Goal: Task Accomplishment & Management: Use online tool/utility

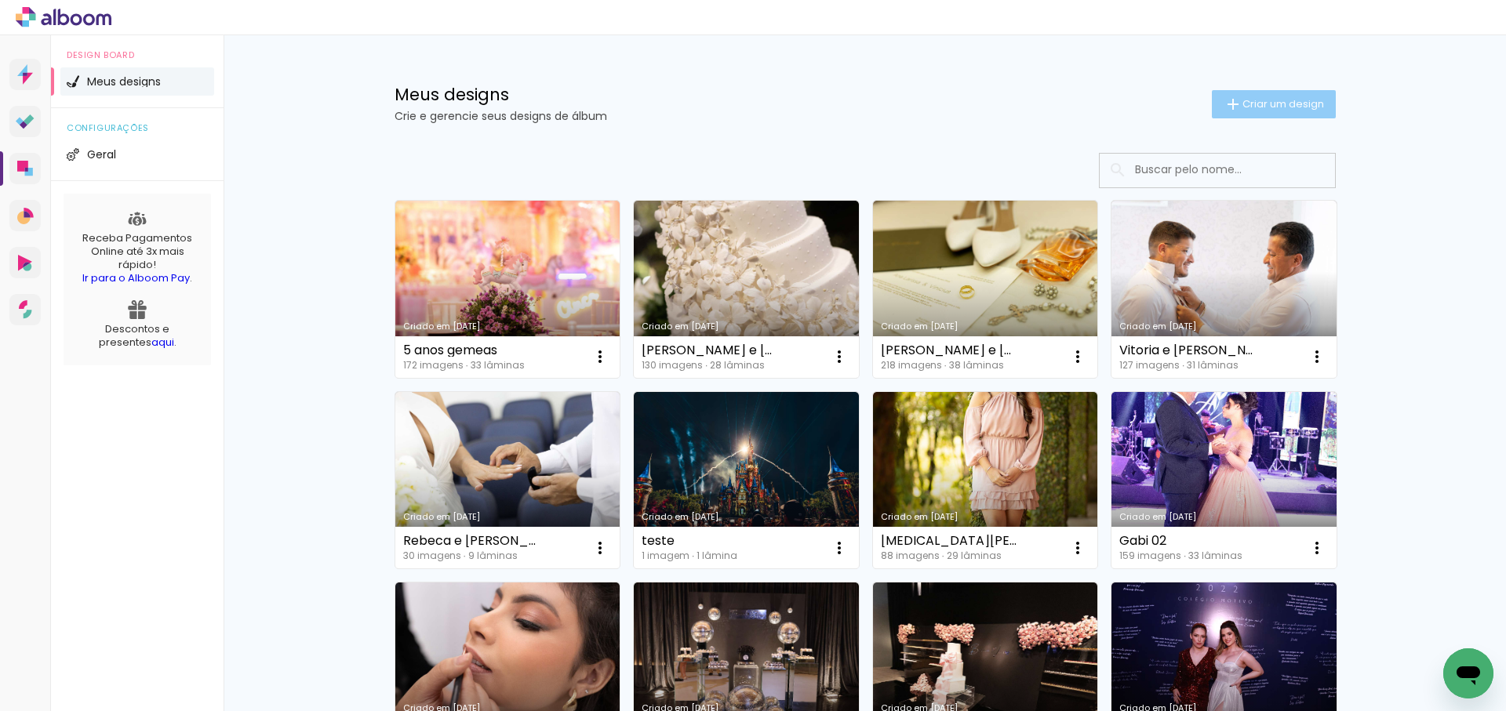
click at [1265, 106] on span "Criar um design" at bounding box center [1283, 104] width 82 height 10
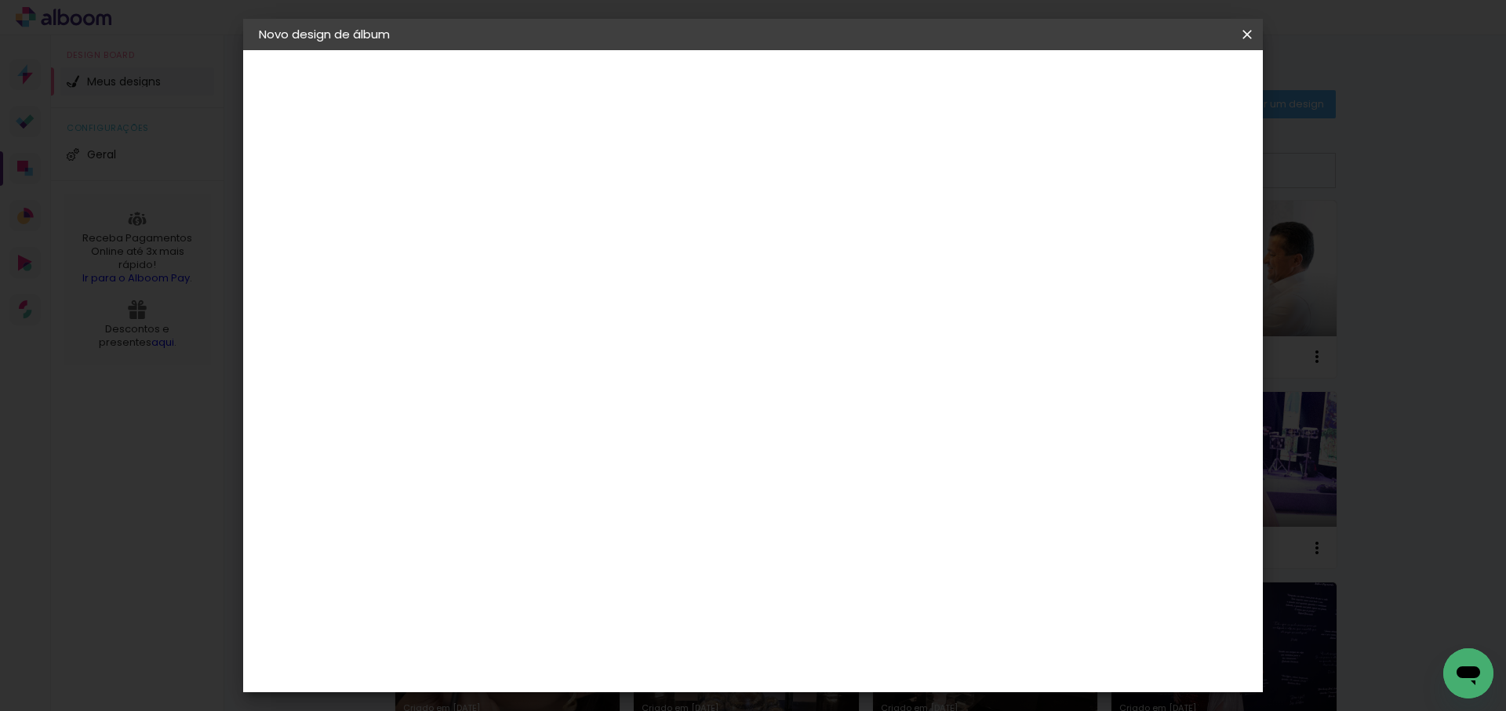
click at [515, 210] on input at bounding box center [515, 210] width 0 height 24
type input "extra sevag 2025"
type paper-input "extra sevag 2025"
click at [0, 0] on slot "Avançar" at bounding box center [0, 0] width 0 height 0
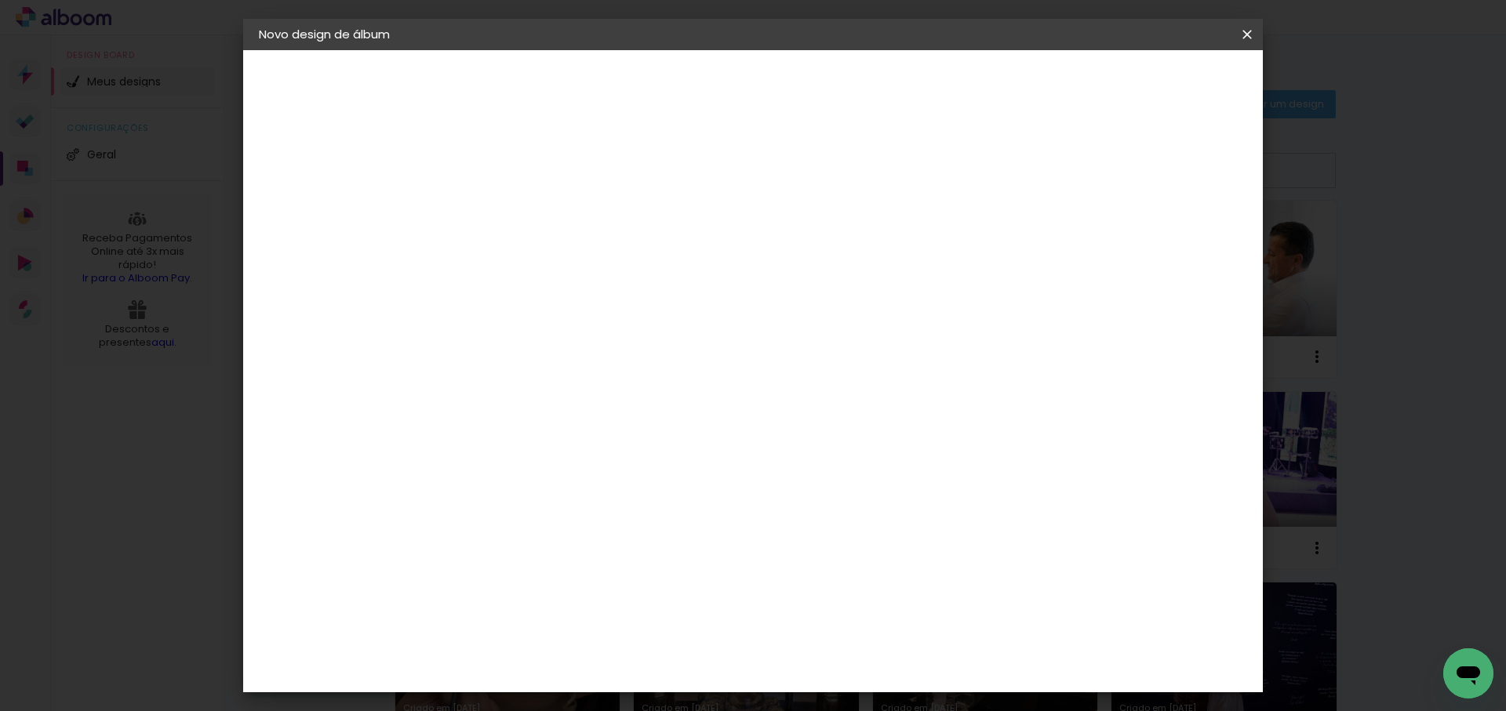
click at [584, 617] on div "DreambooksPro" at bounding box center [556, 623] width 102 height 13
click at [0, 0] on slot "Avançar" at bounding box center [0, 0] width 0 height 0
click at [576, 266] on input "text" at bounding box center [545, 273] width 61 height 24
click at [853, 266] on paper-item "Álbum" at bounding box center [855, 260] width 314 height 31
type input "Álbum"
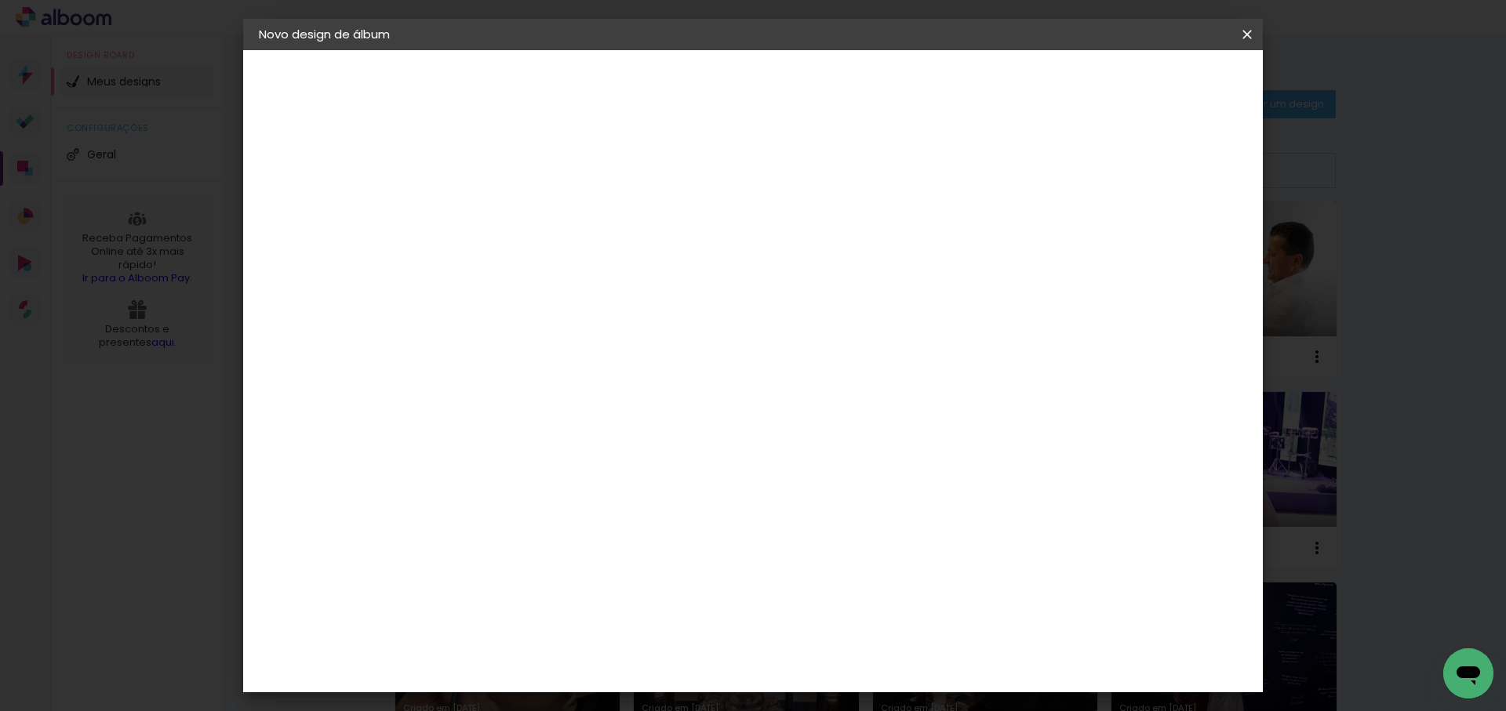
scroll to position [290, 0]
click at [621, 645] on span "23 × 31" at bounding box center [584, 661] width 73 height 32
click at [0, 0] on slot "Avançar" at bounding box center [0, 0] width 0 height 0
click at [1077, 92] on paper-button "Iniciar design" at bounding box center [1025, 83] width 103 height 27
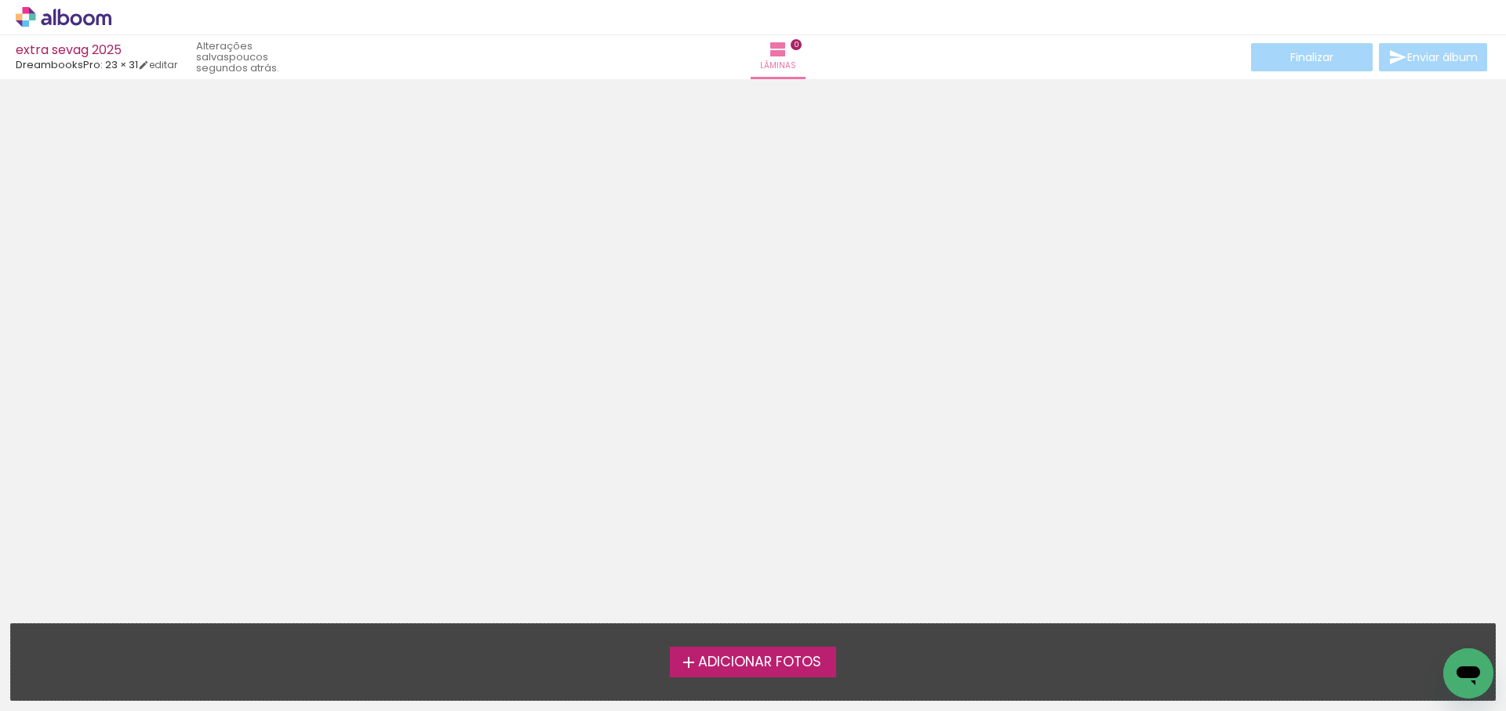
click at [762, 663] on span "Adicionar Fotos" at bounding box center [759, 663] width 123 height 14
click at [0, 0] on input "file" at bounding box center [0, 0] width 0 height 0
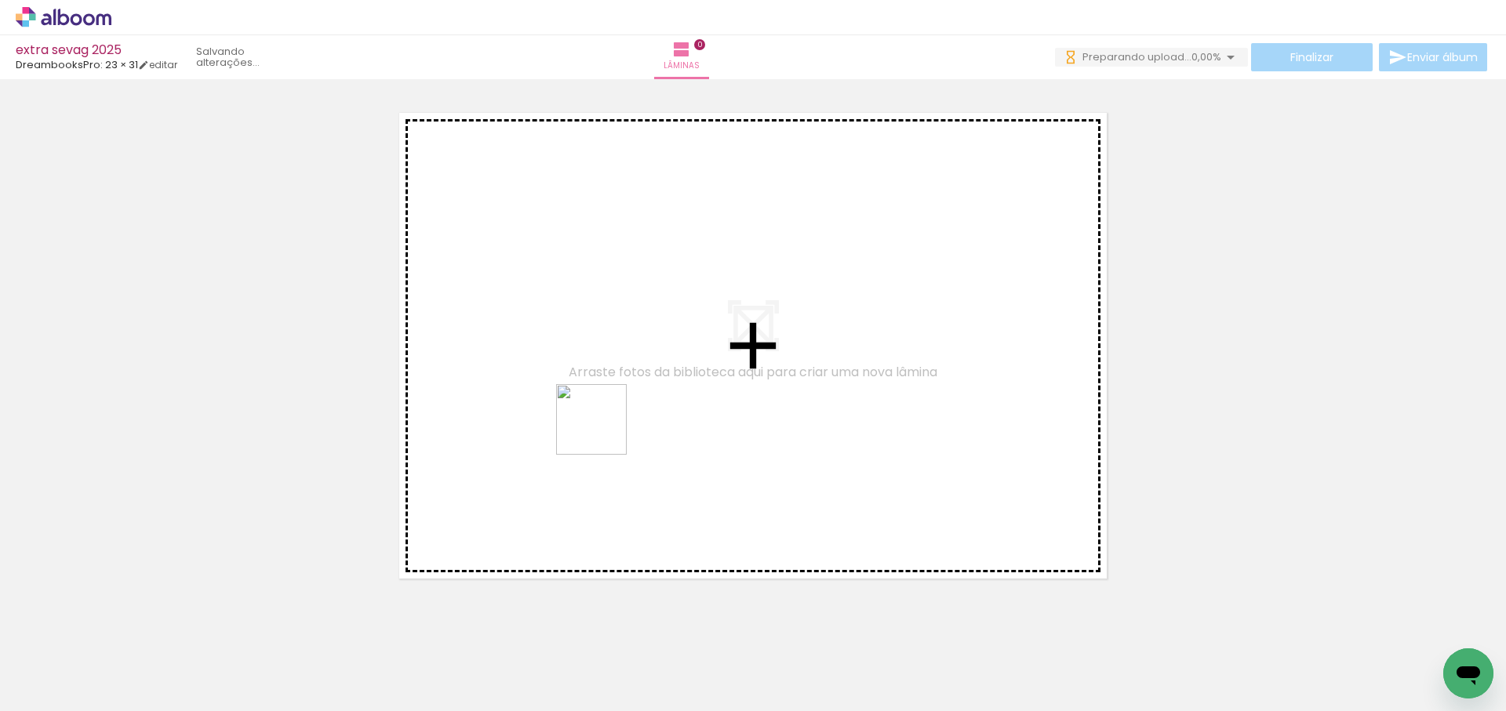
drag, startPoint x: 256, startPoint y: 662, endPoint x: 663, endPoint y: 399, distance: 484.4
click at [663, 399] on quentale-workspace at bounding box center [753, 355] width 1506 height 711
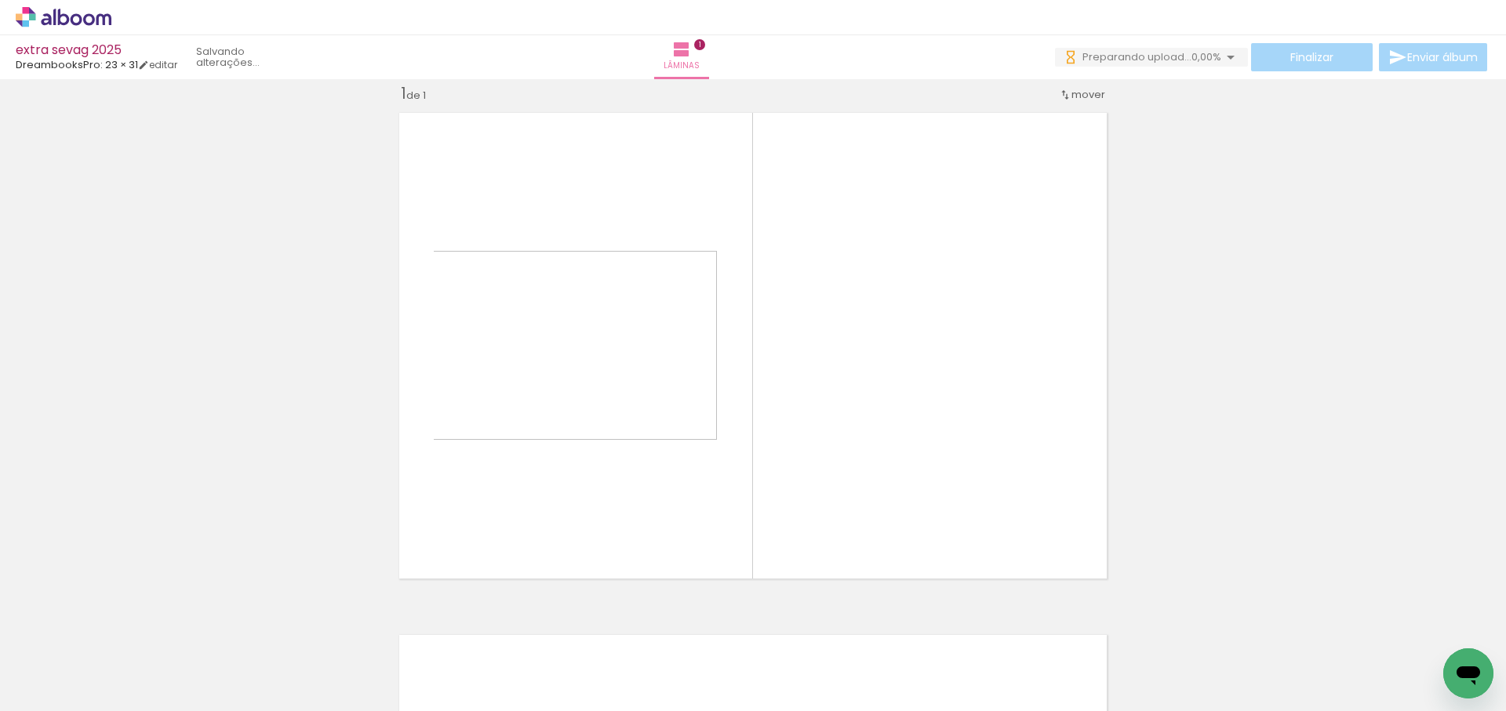
scroll to position [20, 0]
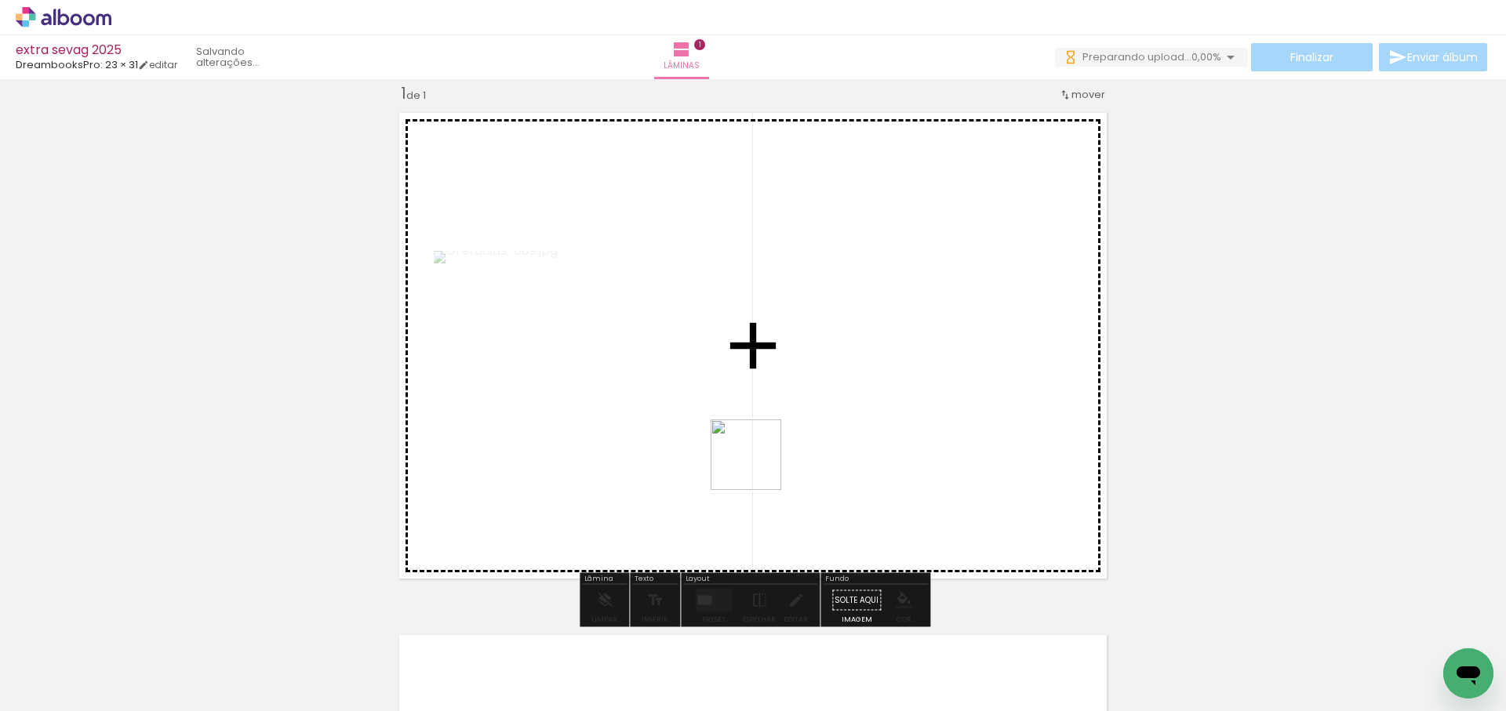
drag, startPoint x: 709, startPoint y: 609, endPoint x: 808, endPoint y: 472, distance: 169.1
click at [807, 395] on quentale-workspace at bounding box center [753, 355] width 1506 height 711
drag, startPoint x: 793, startPoint y: 666, endPoint x: 853, endPoint y: 427, distance: 246.7
click at [853, 427] on quentale-workspace at bounding box center [753, 355] width 1506 height 711
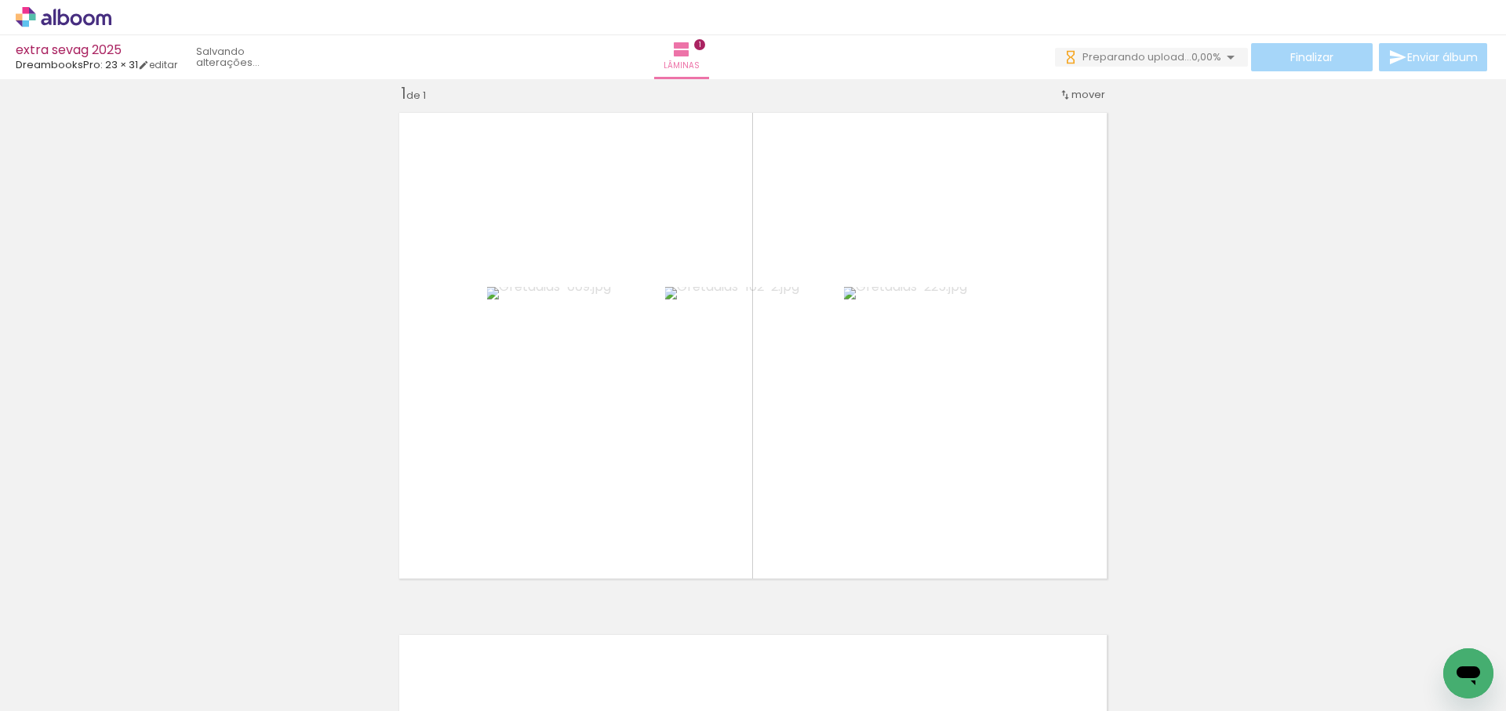
scroll to position [0, 0]
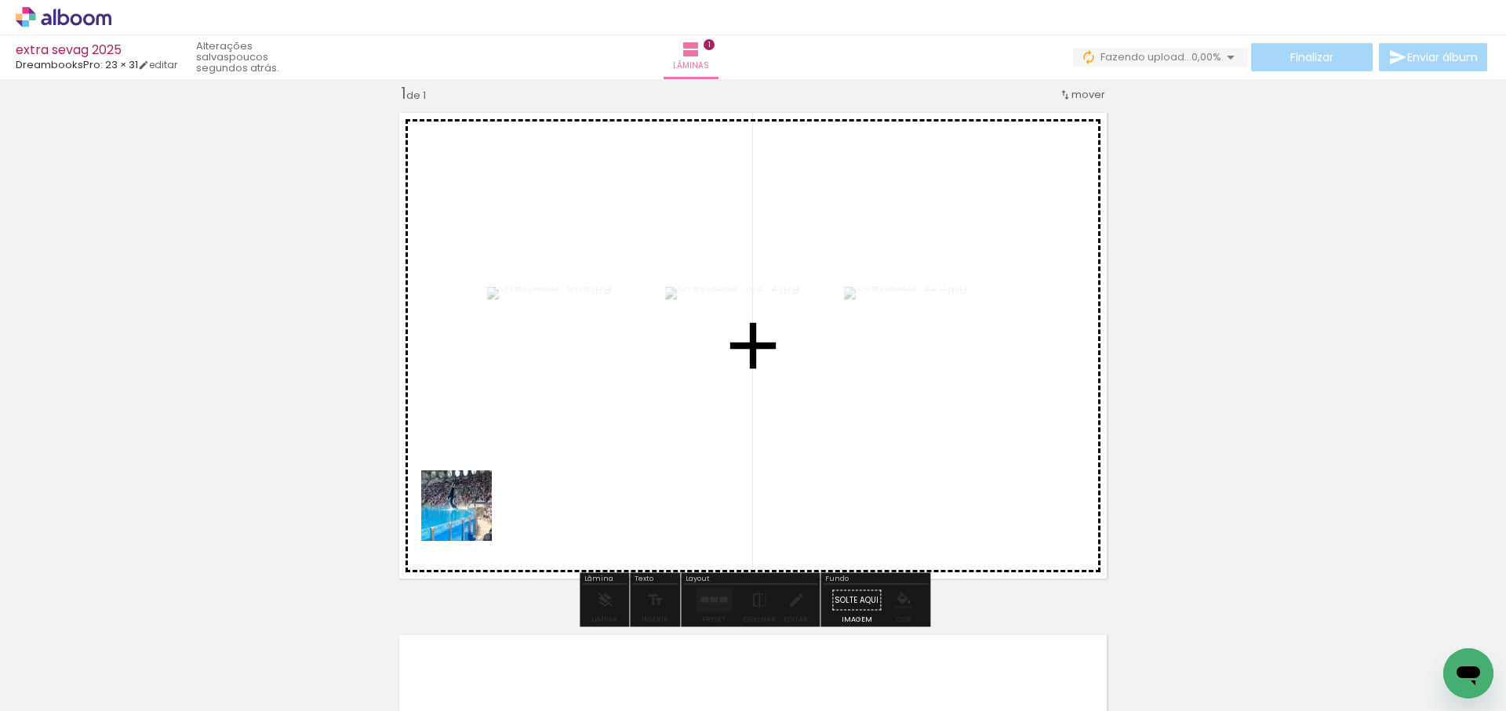
drag, startPoint x: 173, startPoint y: 664, endPoint x: 587, endPoint y: 482, distance: 453.0
click at [587, 482] on quentale-workspace at bounding box center [753, 355] width 1506 height 711
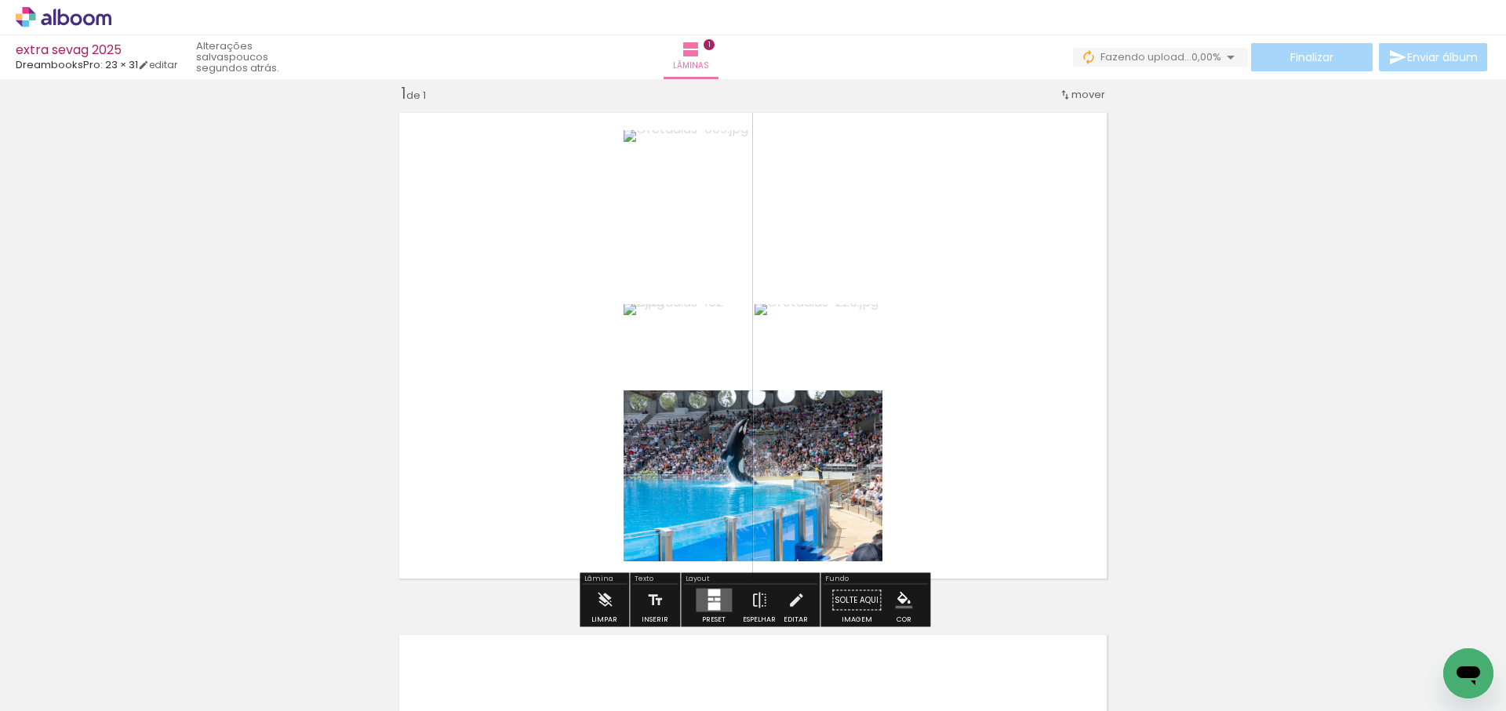
click at [712, 601] on quentale-layouter at bounding box center [714, 601] width 36 height 24
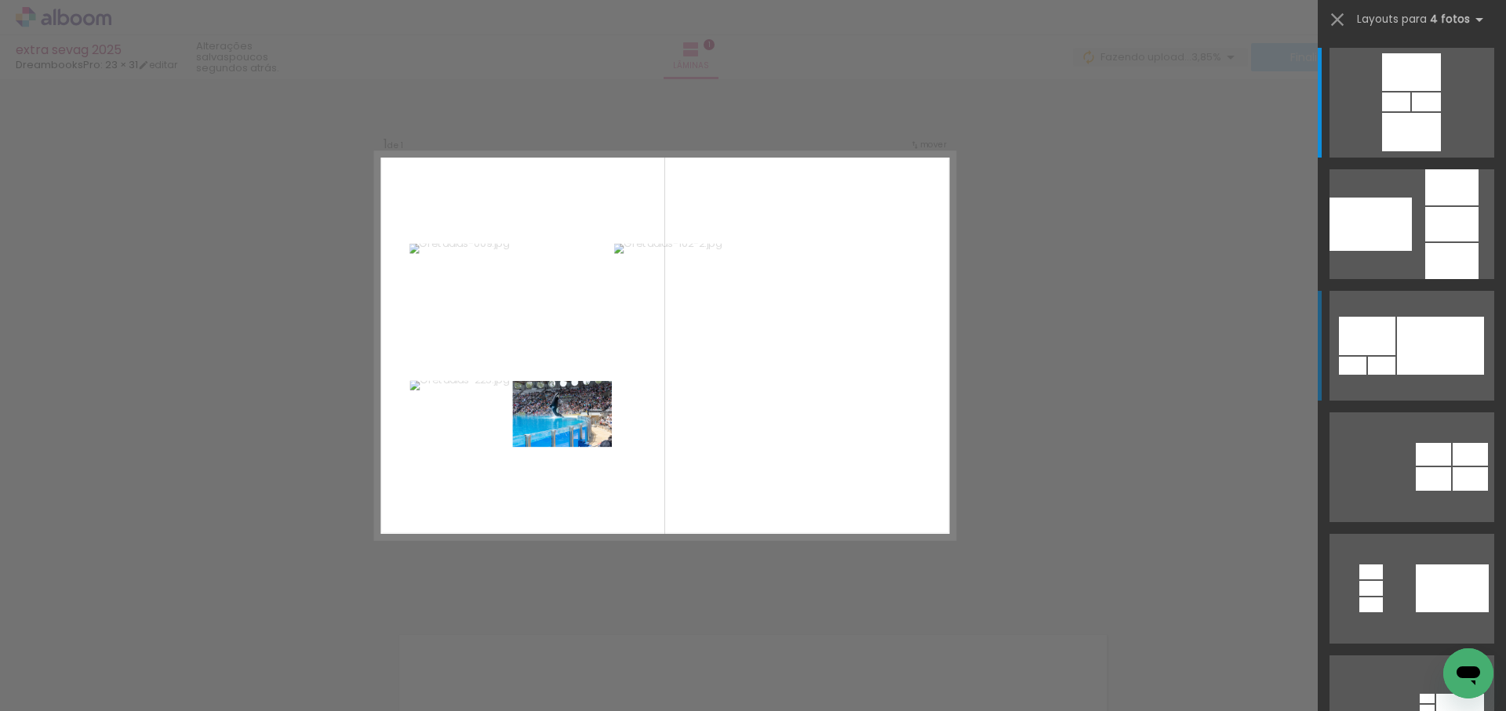
click at [1418, 355] on div at bounding box center [1440, 346] width 87 height 58
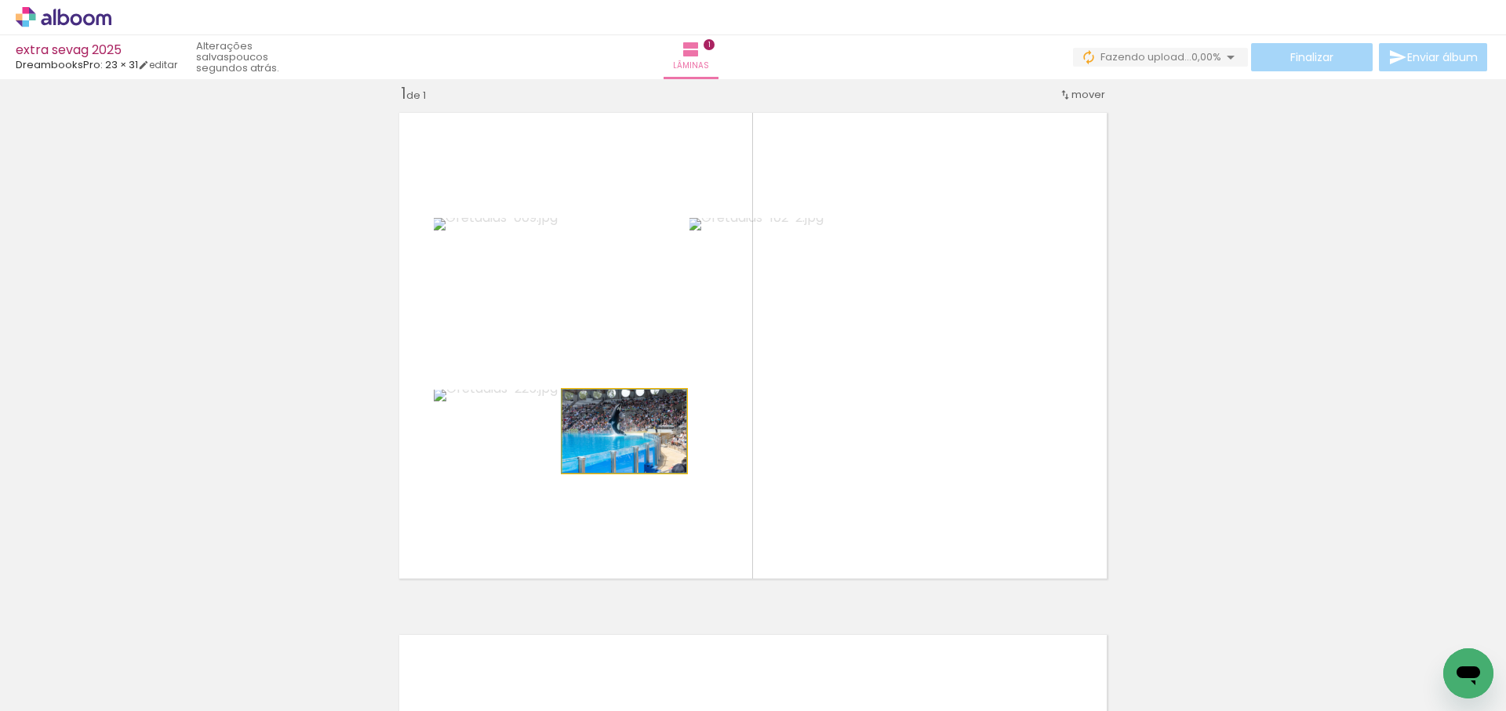
drag, startPoint x: 618, startPoint y: 446, endPoint x: 903, endPoint y: 382, distance: 291.8
click at [0, 0] on slot at bounding box center [0, 0] width 0 height 0
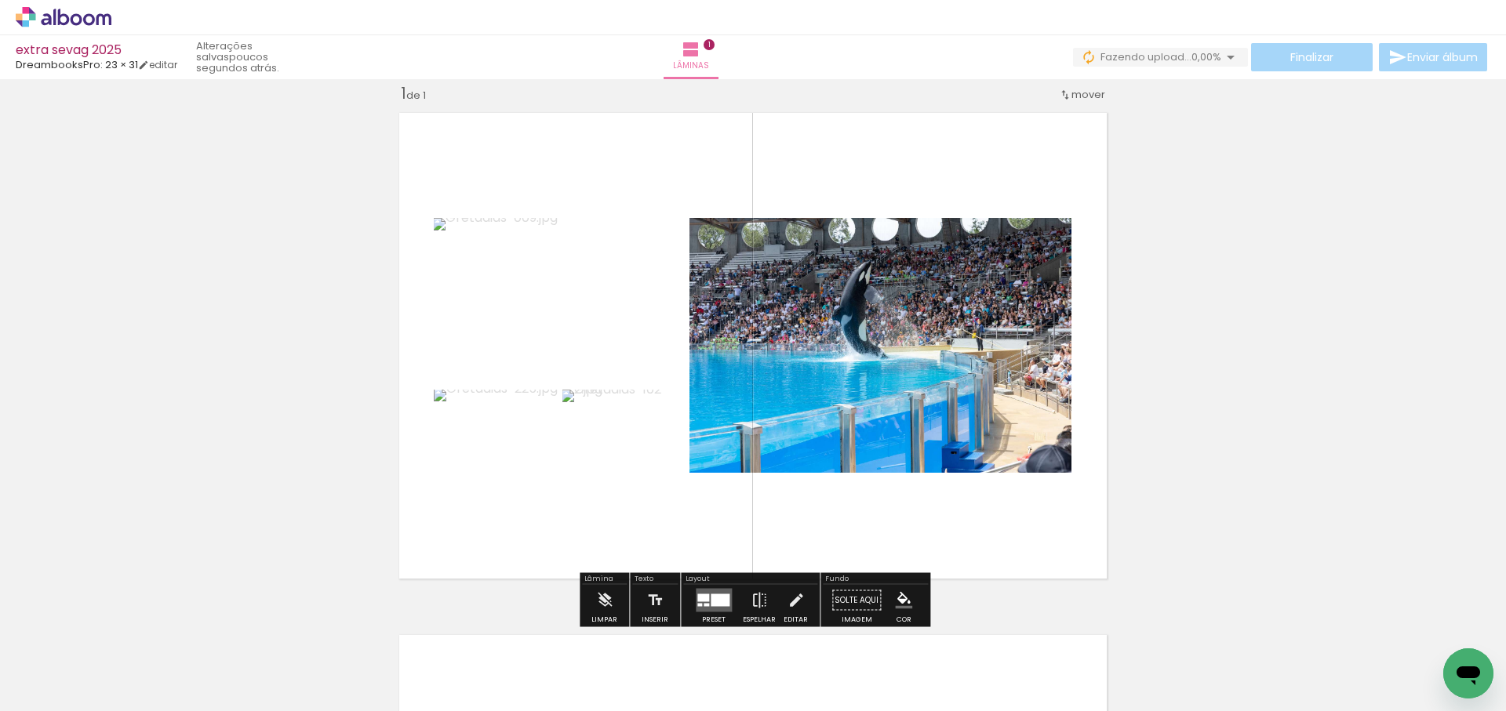
click at [711, 598] on div at bounding box center [719, 600] width 19 height 13
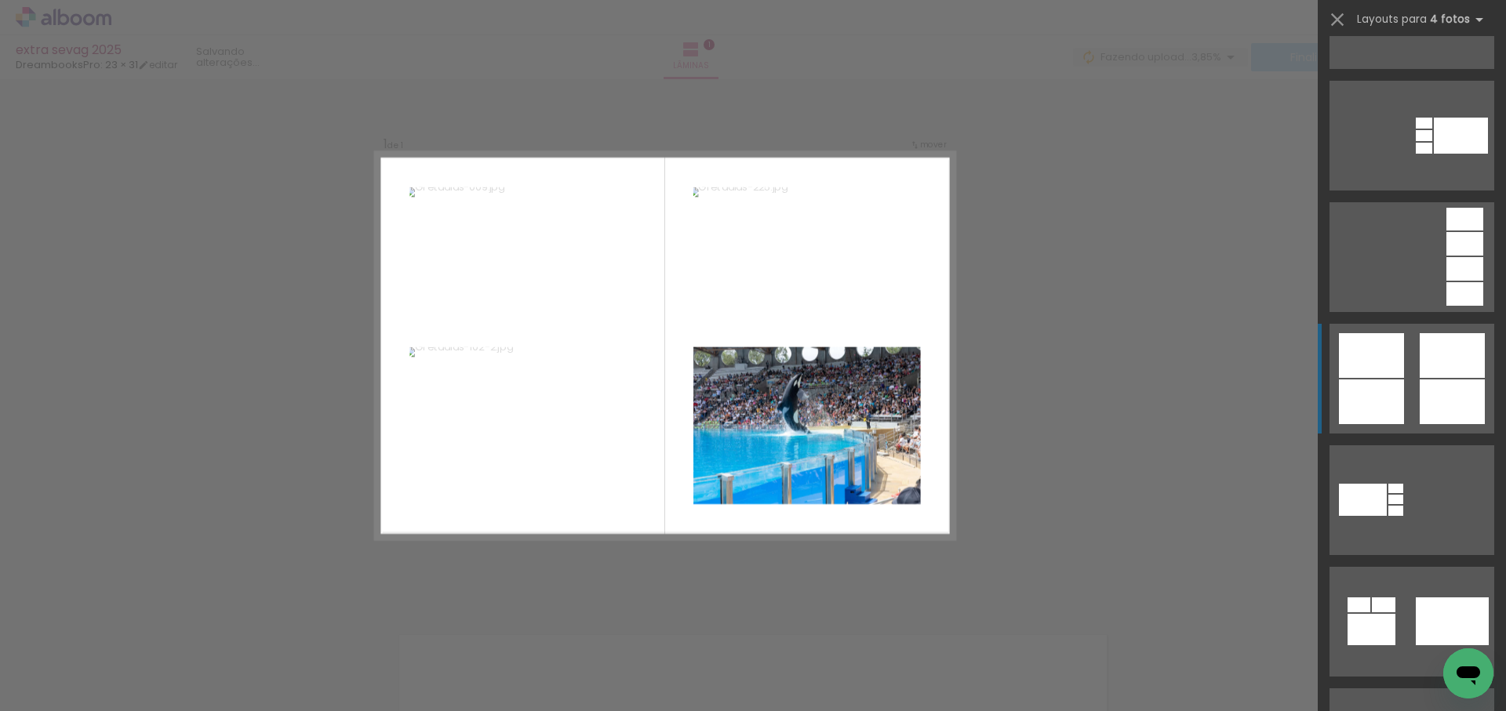
scroll to position [706, 0]
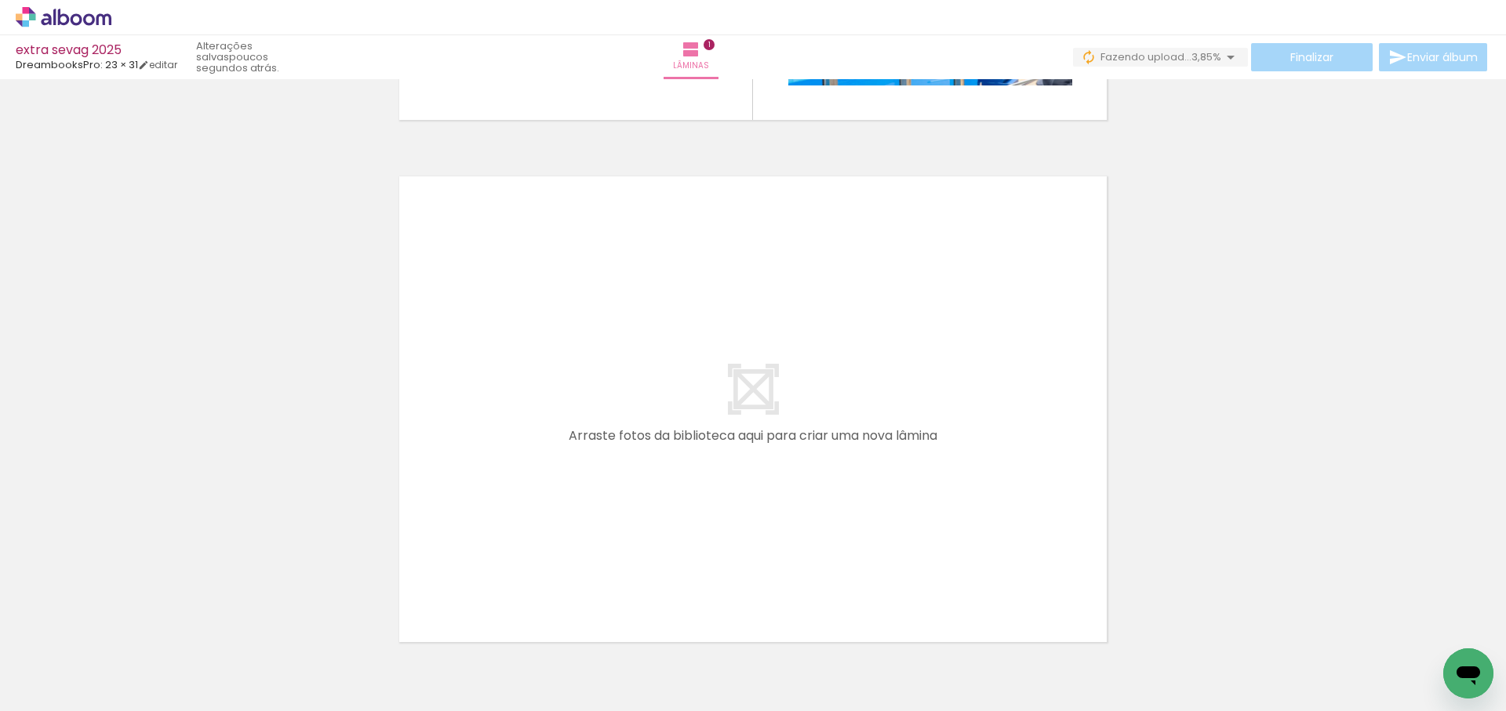
scroll to position [0, 550]
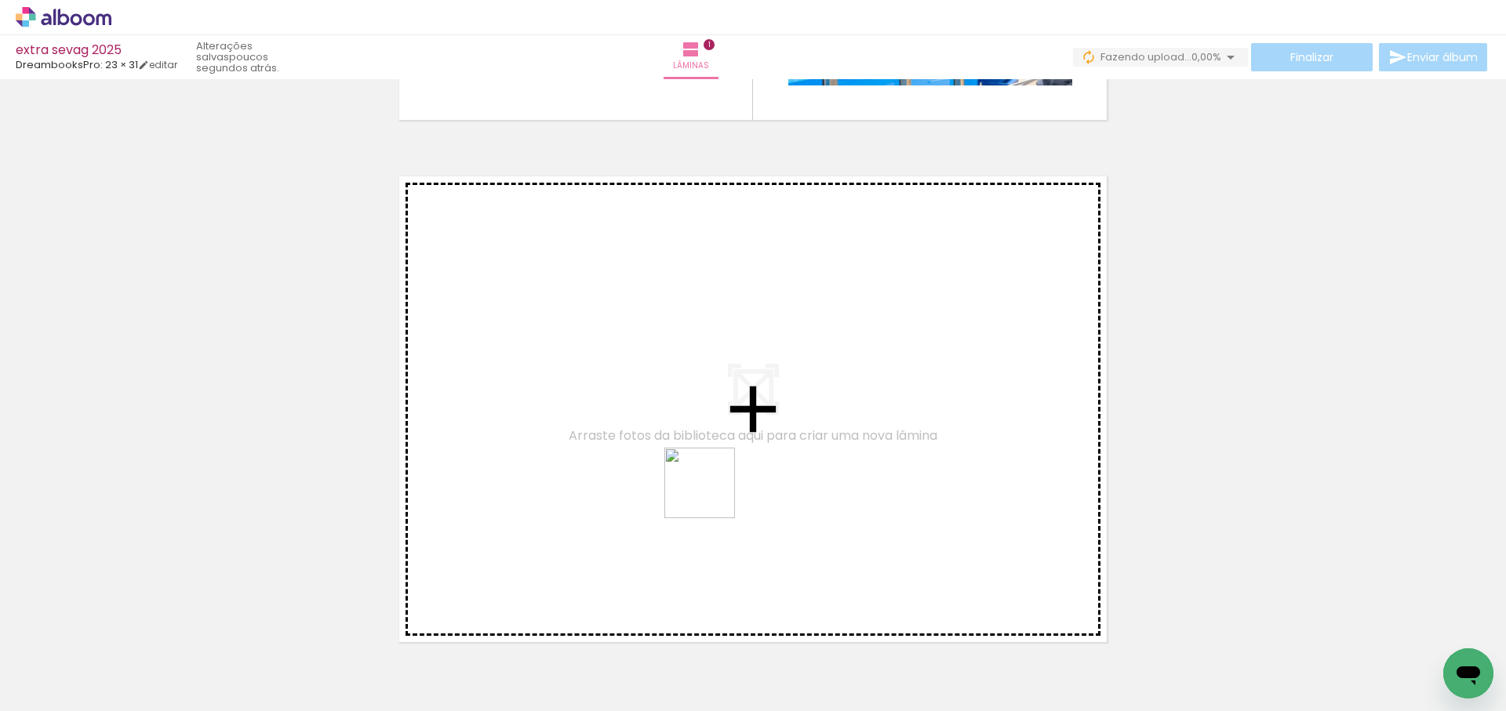
click at [729, 474] on quentale-workspace at bounding box center [753, 355] width 1506 height 711
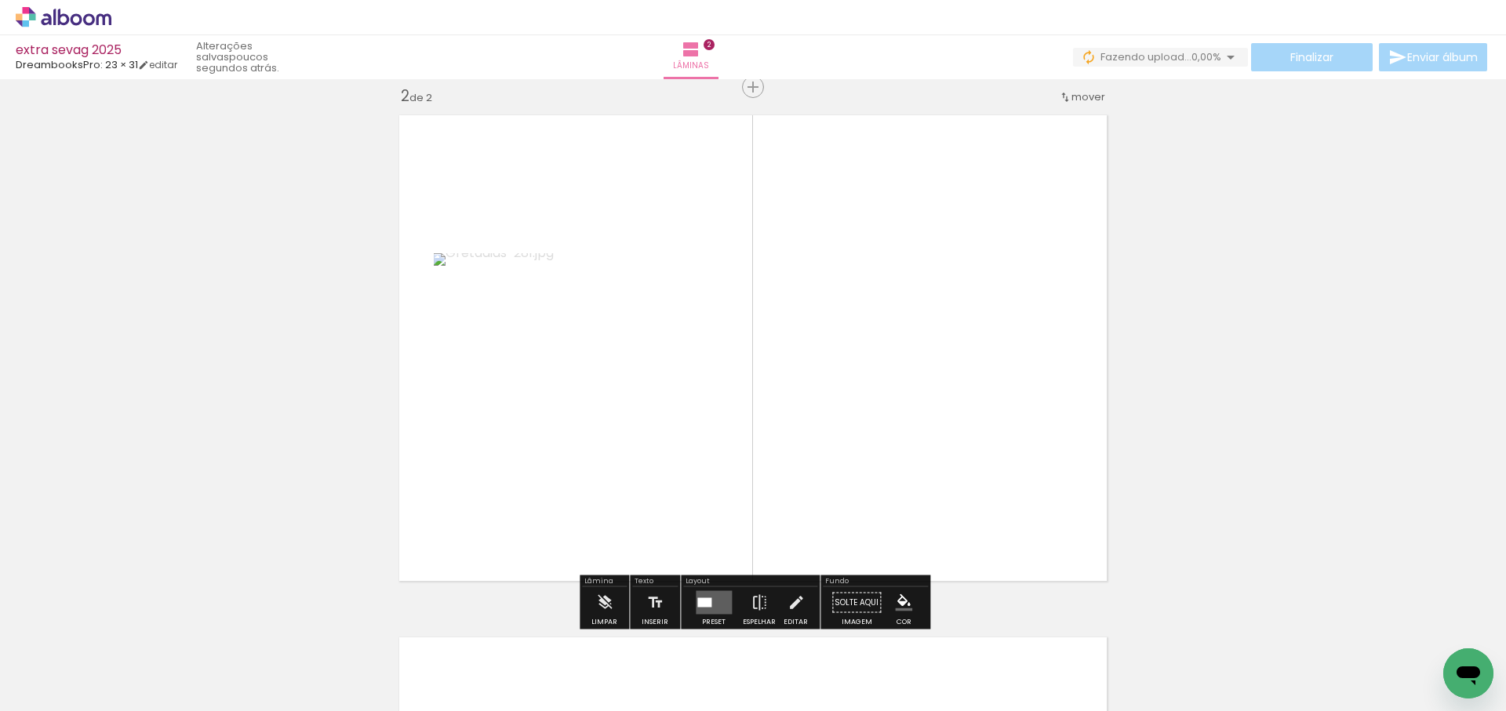
scroll to position [543, 0]
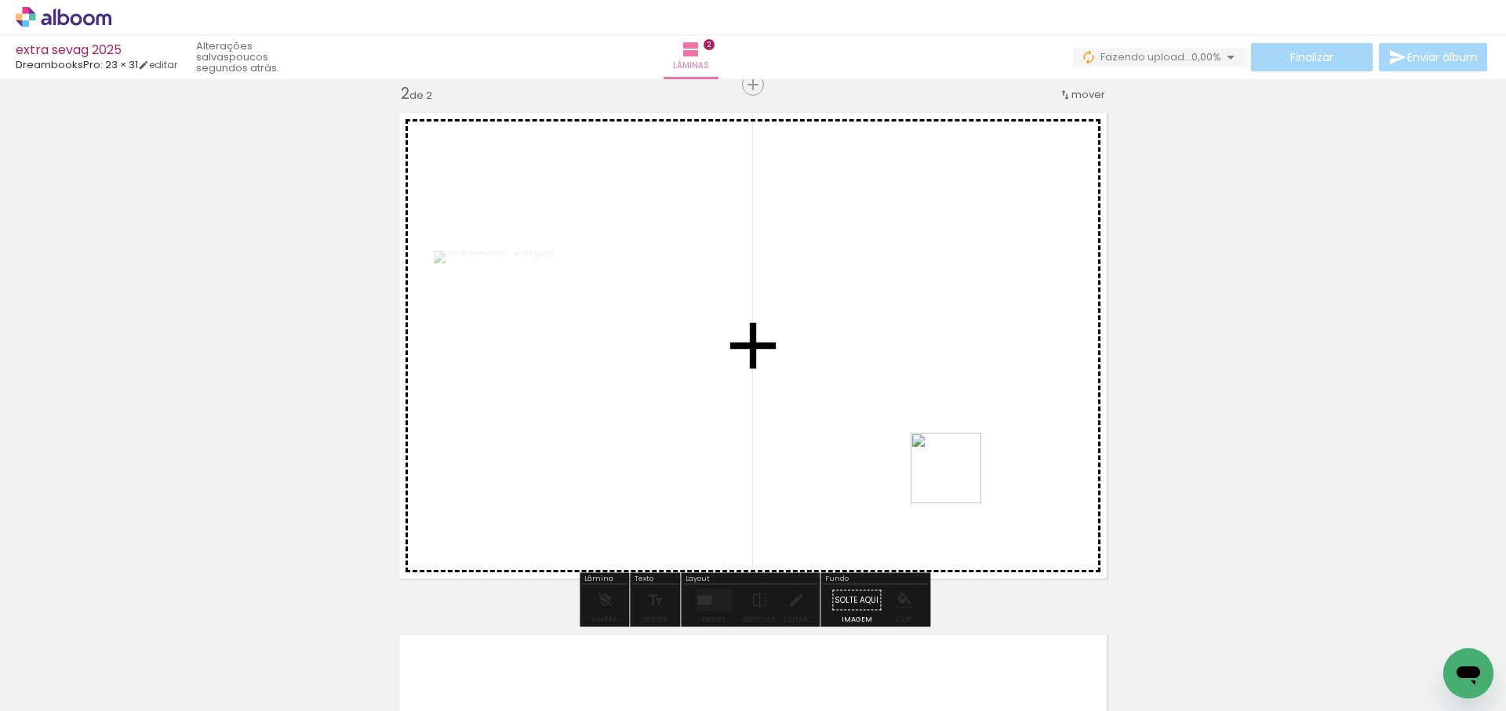
drag, startPoint x: 957, startPoint y: 480, endPoint x: 1081, endPoint y: 565, distance: 149.9
click at [957, 466] on quentale-workspace at bounding box center [753, 355] width 1506 height 711
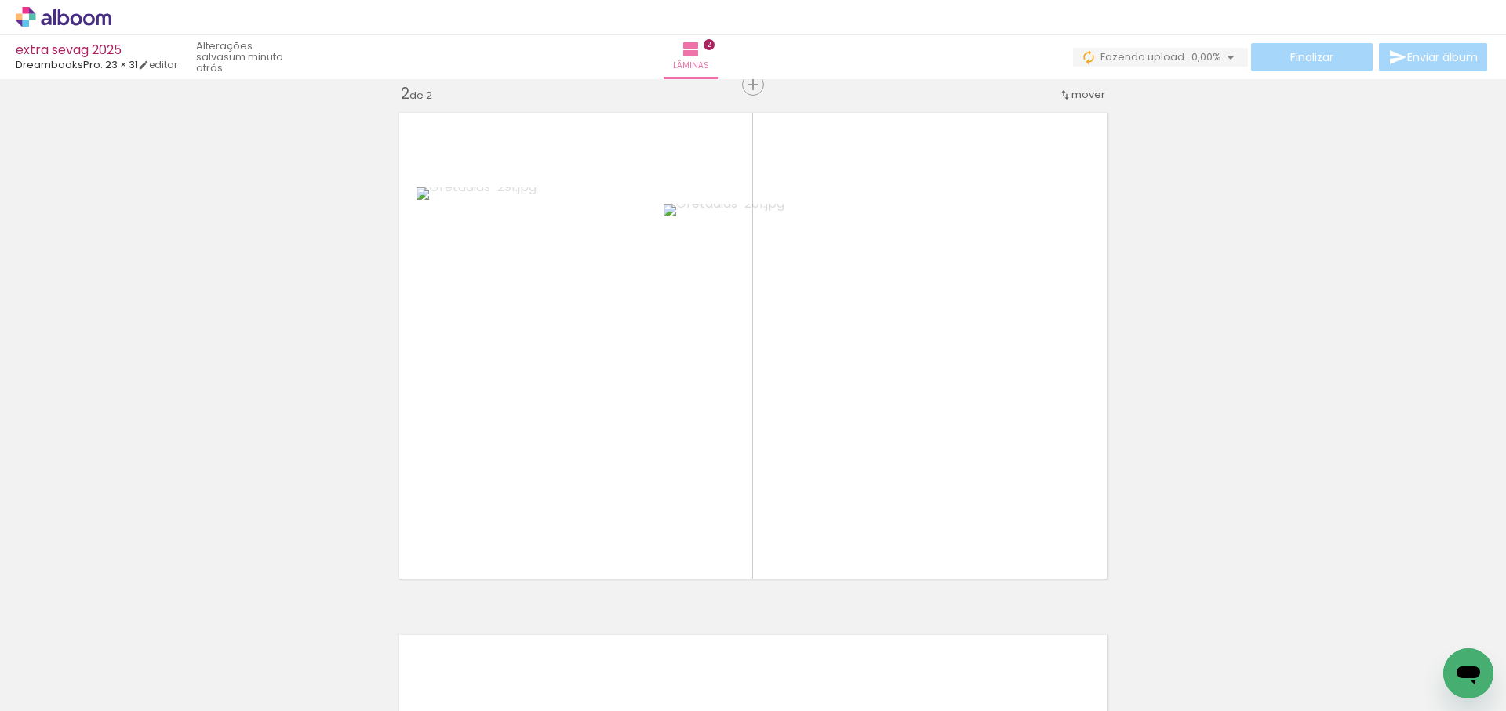
click at [766, 408] on quentale-workspace at bounding box center [753, 355] width 1506 height 711
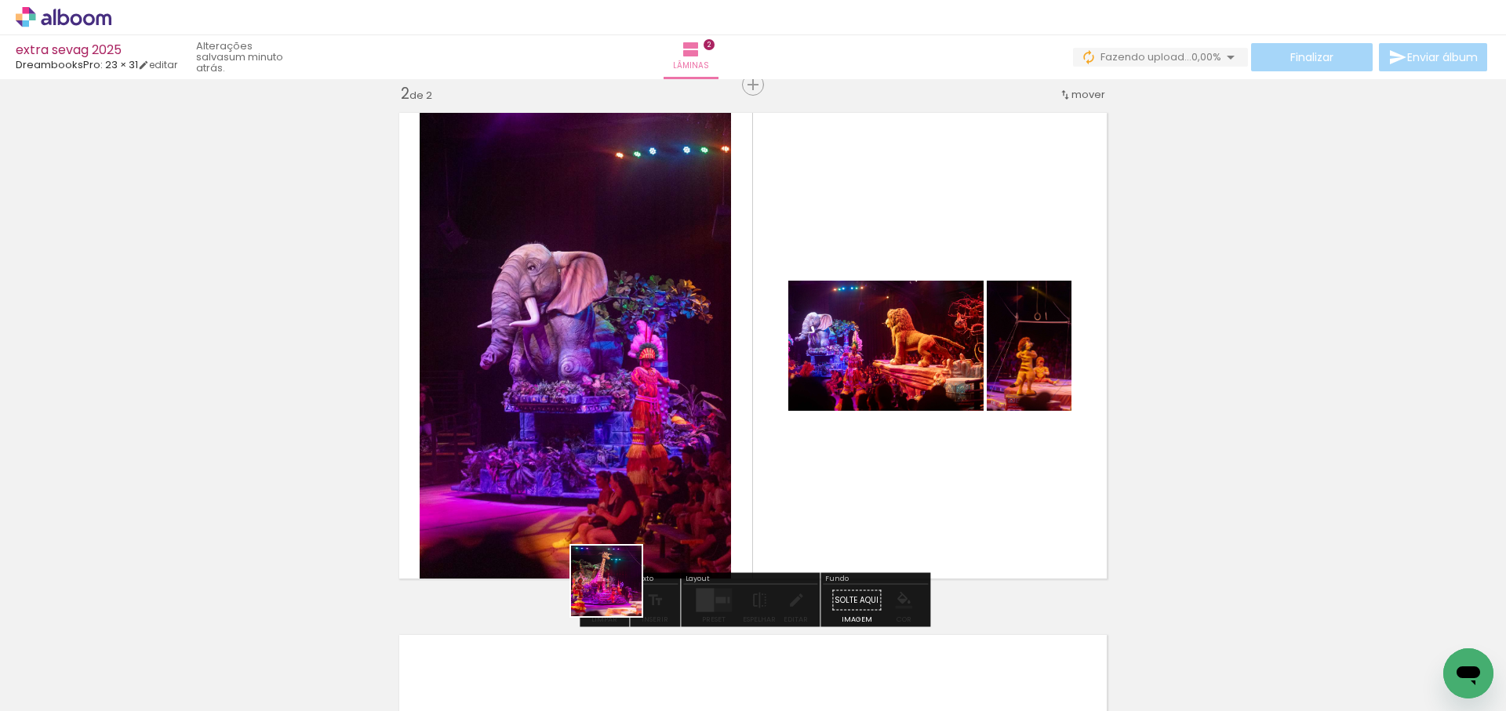
drag, startPoint x: 618, startPoint y: 593, endPoint x: 791, endPoint y: 415, distance: 248.4
click at [791, 416] on quentale-workspace at bounding box center [753, 355] width 1506 height 711
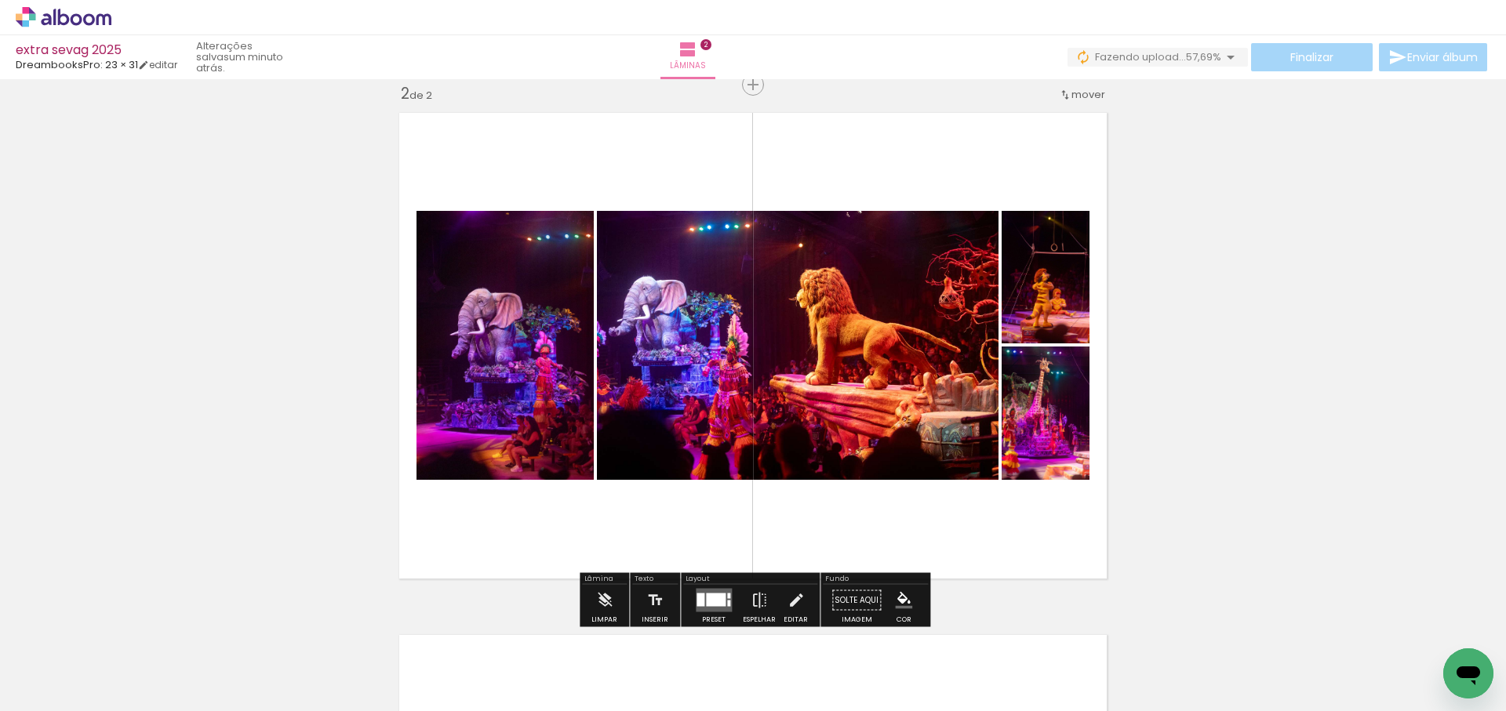
click at [706, 602] on div at bounding box center [716, 600] width 20 height 13
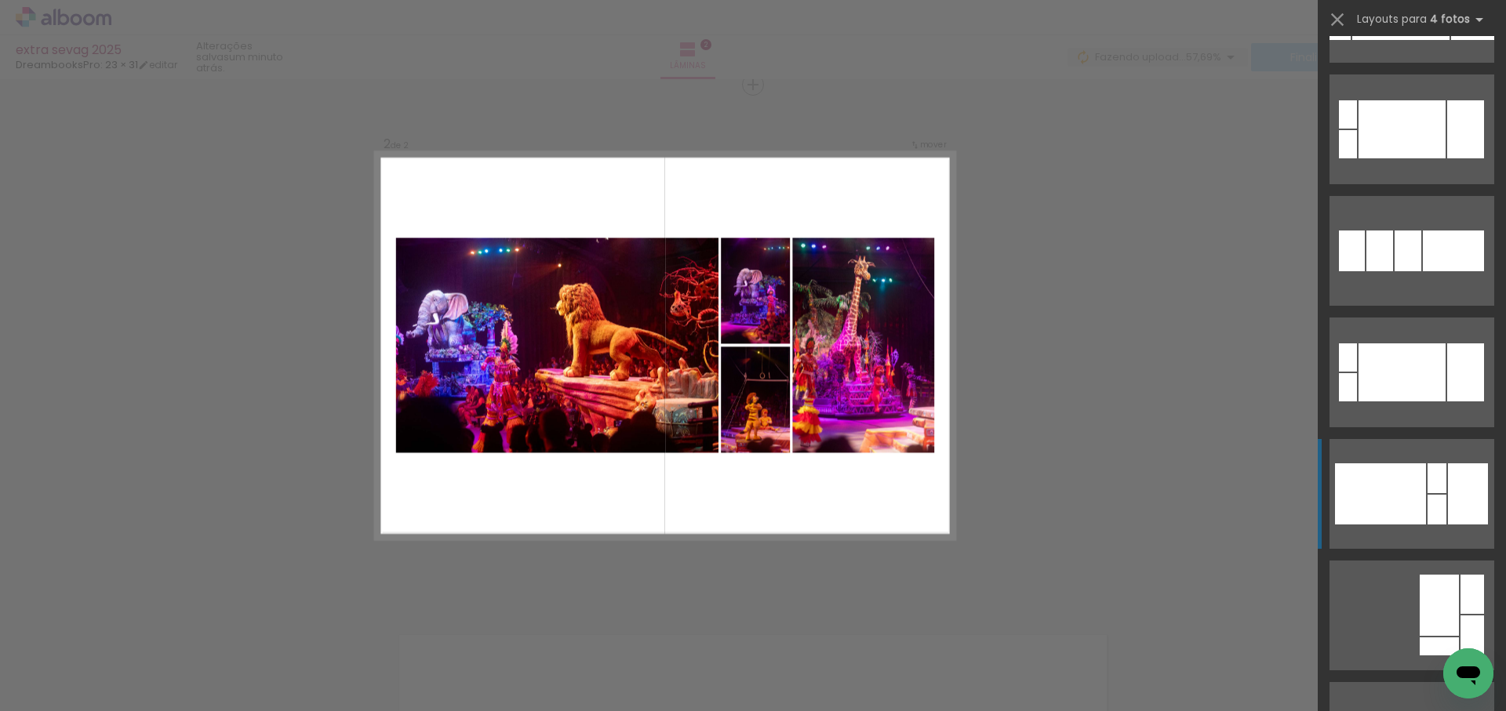
scroll to position [700, 0]
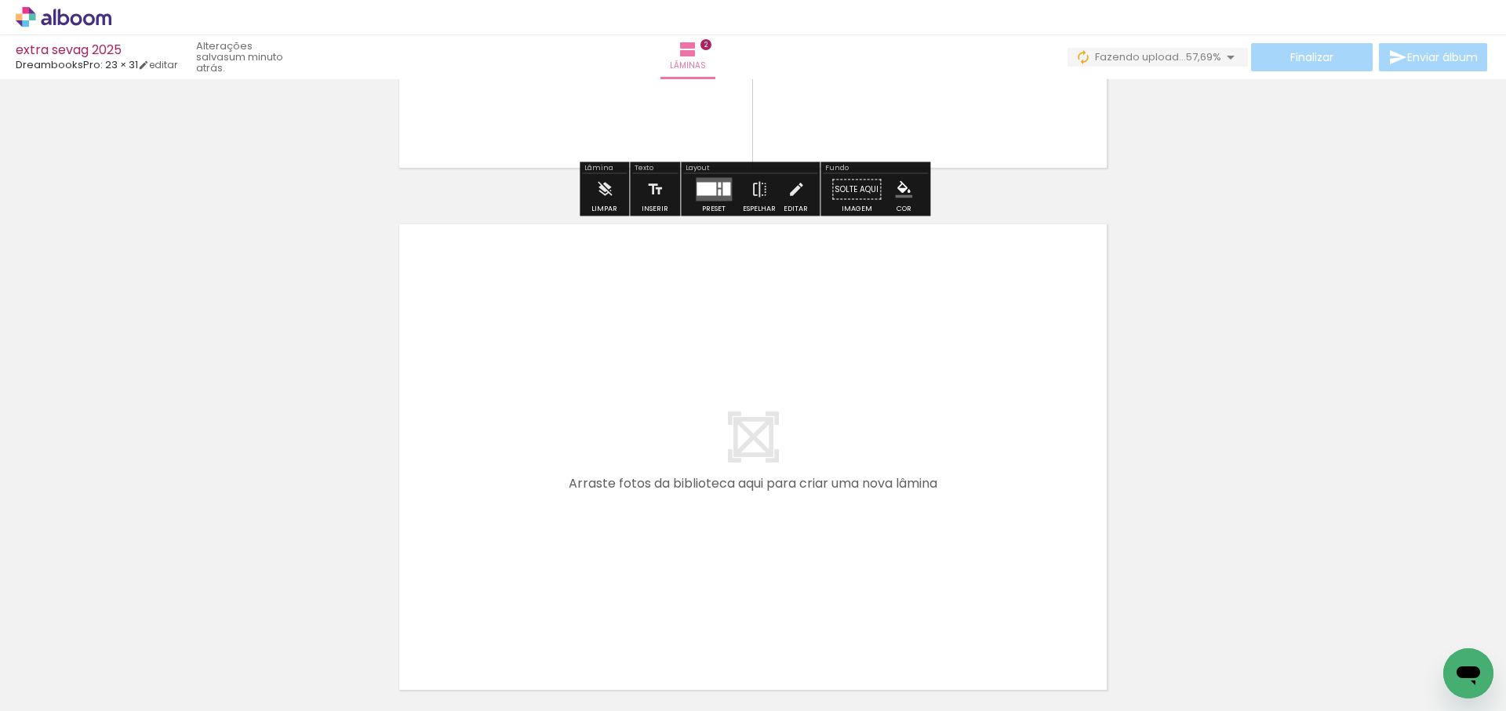
scroll to position [0, 911]
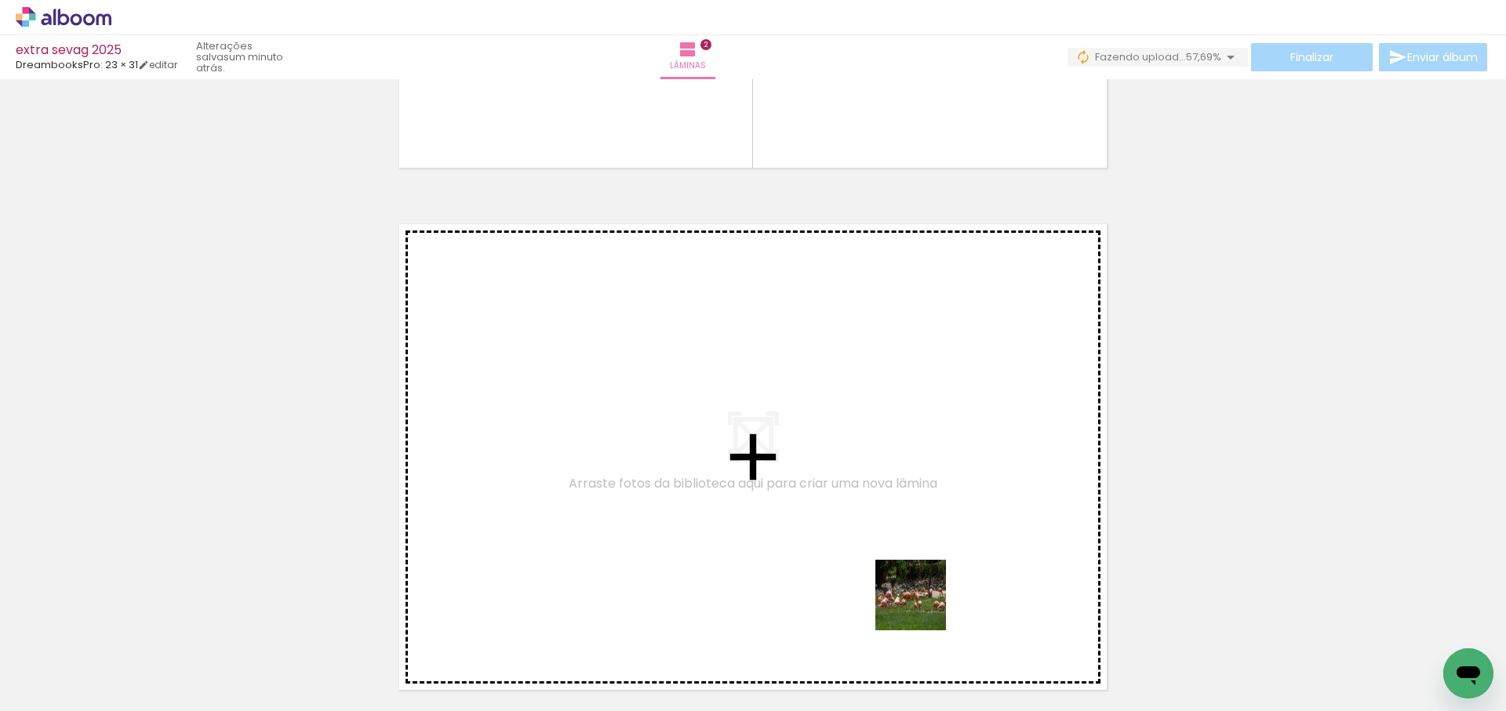
click at [908, 474] on quentale-workspace at bounding box center [753, 355] width 1506 height 711
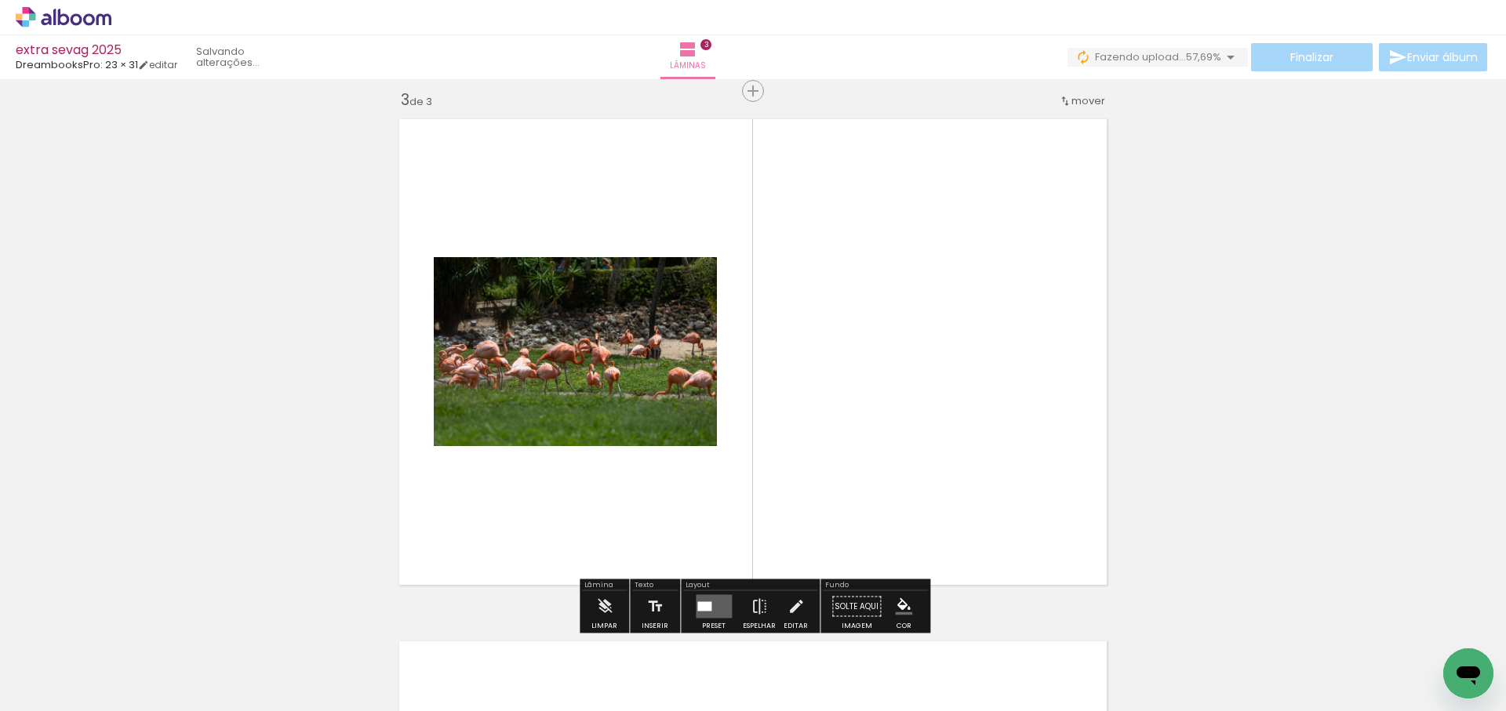
scroll to position [1065, 0]
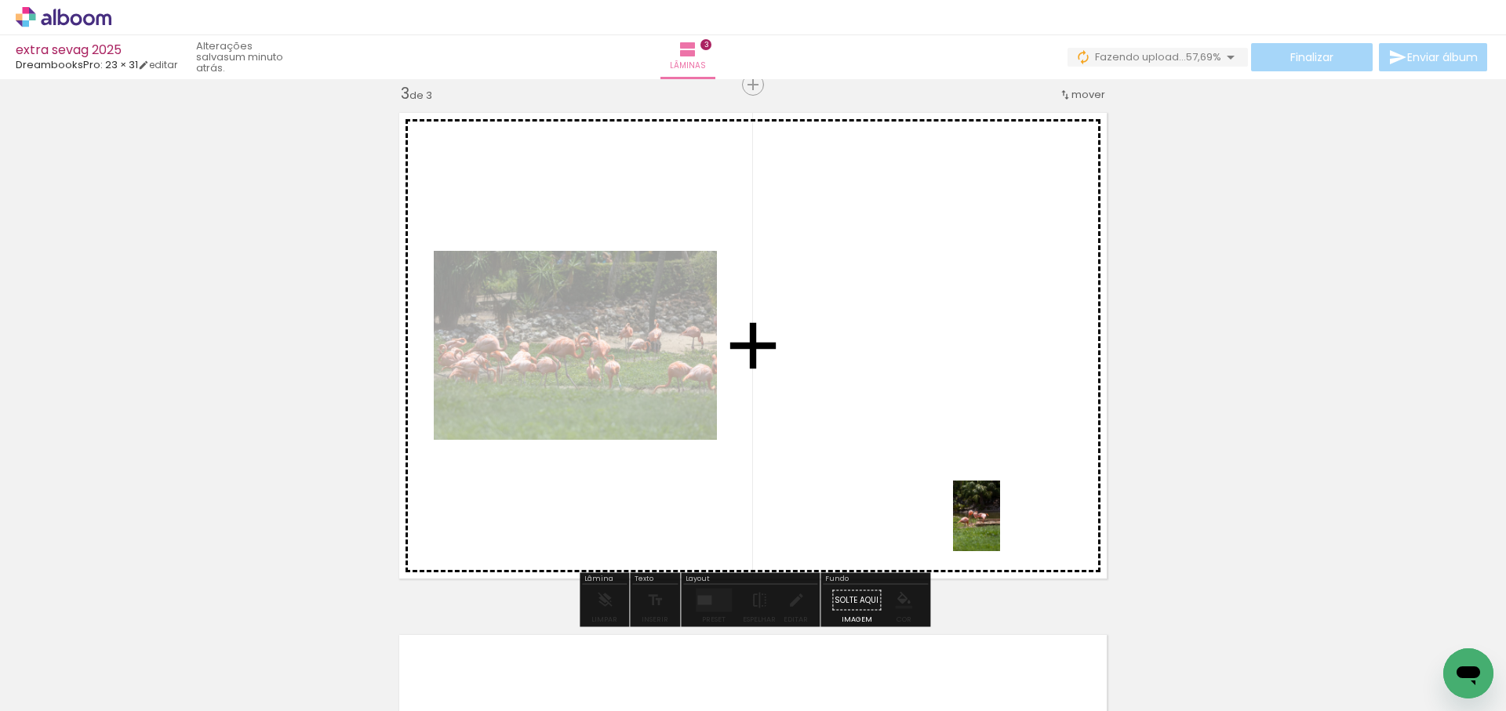
drag, startPoint x: 1001, startPoint y: 601, endPoint x: 1168, endPoint y: 558, distance: 172.7
click at [1005, 481] on quentale-workspace at bounding box center [753, 355] width 1506 height 711
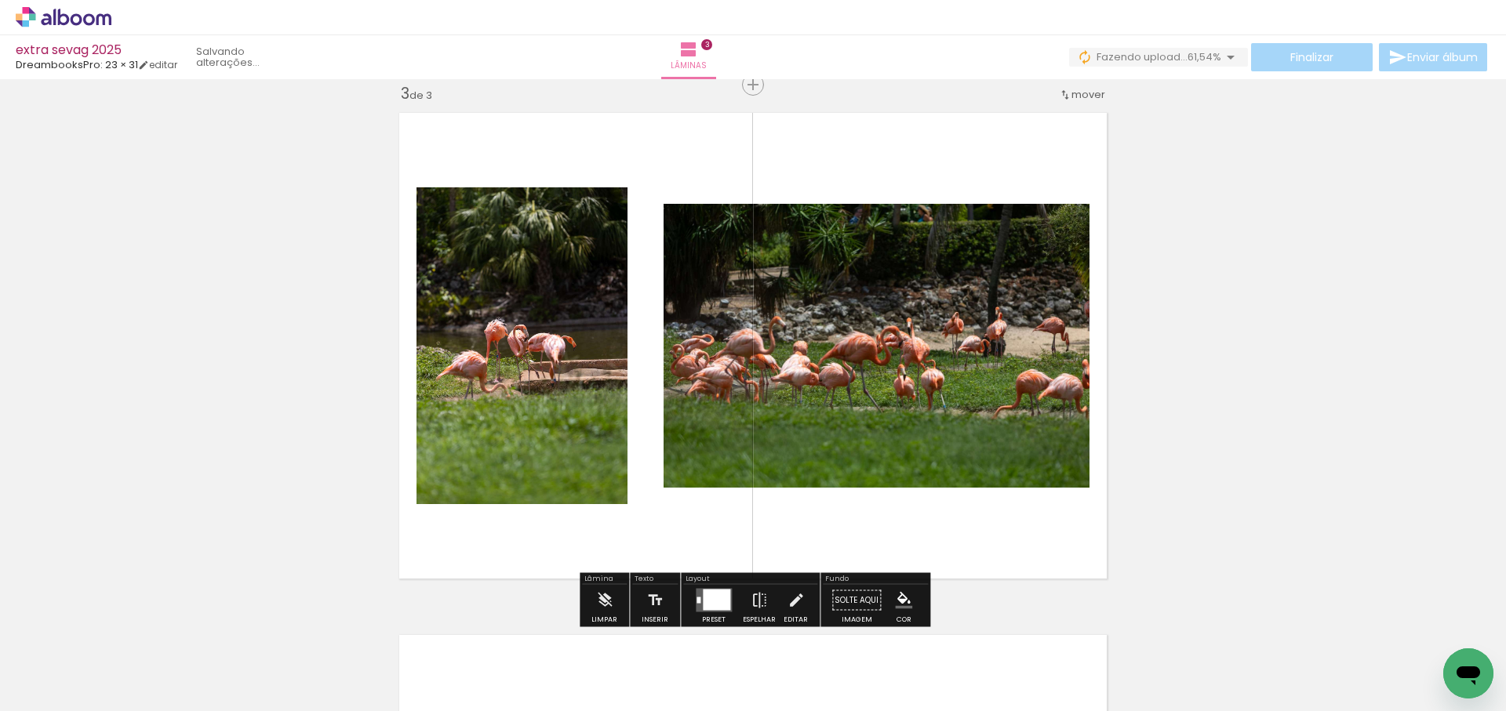
scroll to position [0, 0]
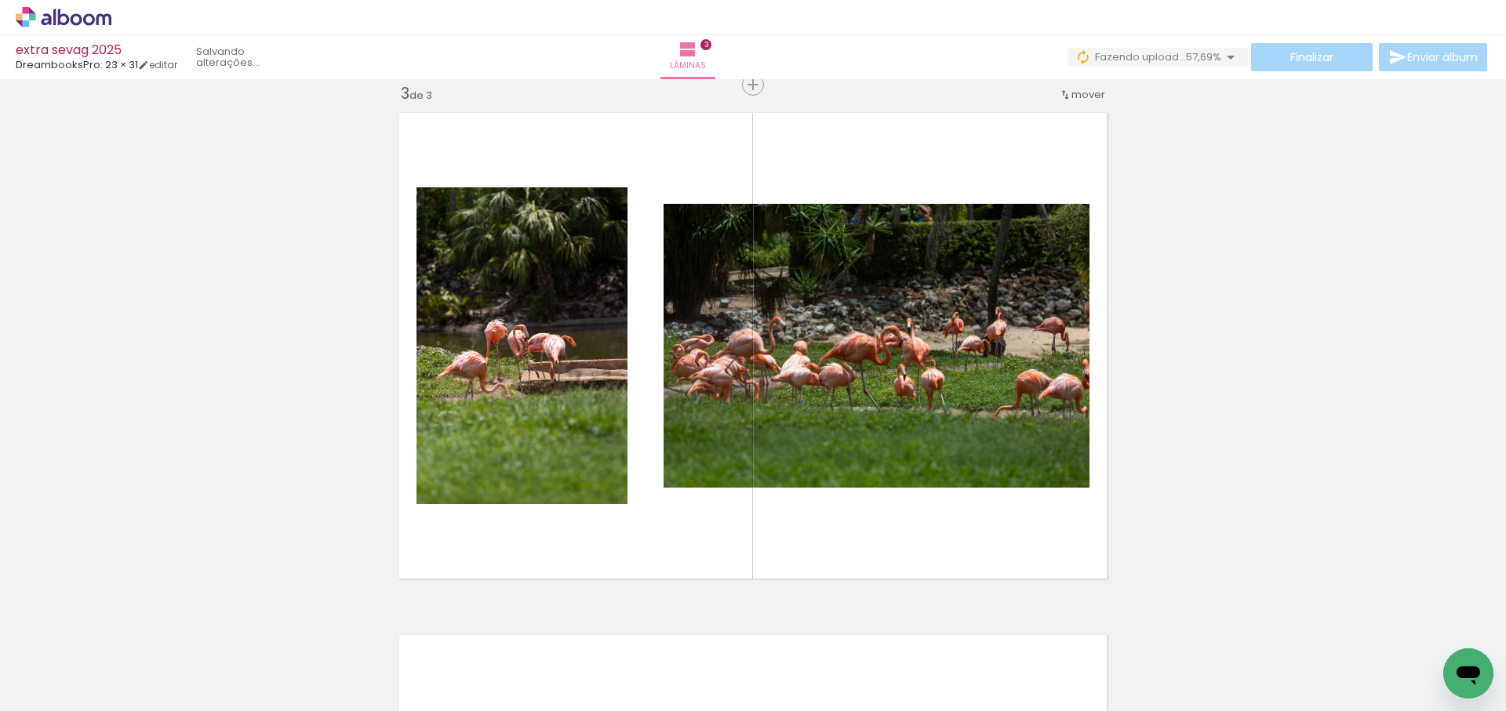
drag, startPoint x: 872, startPoint y: 678, endPoint x: 878, endPoint y: 438, distance: 239.2
click at [877, 440] on quentale-workspace at bounding box center [753, 355] width 1506 height 711
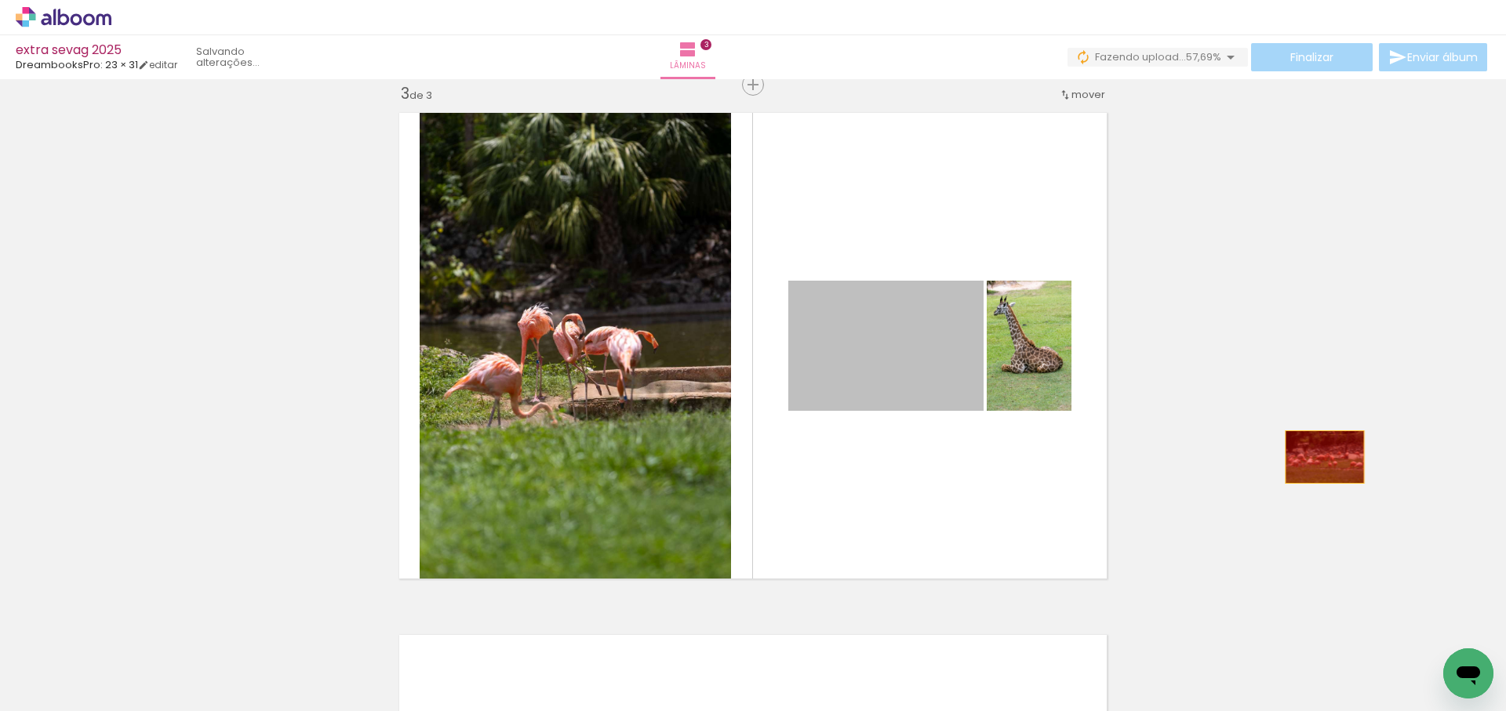
drag, startPoint x: 914, startPoint y: 368, endPoint x: 1324, endPoint y: 457, distance: 420.5
click at [1324, 457] on div "Inserir lâmina 1 de 3 Inserir lâmina 2 de 3 Inserir lâmina 3 de 3" at bounding box center [753, 65] width 1506 height 2090
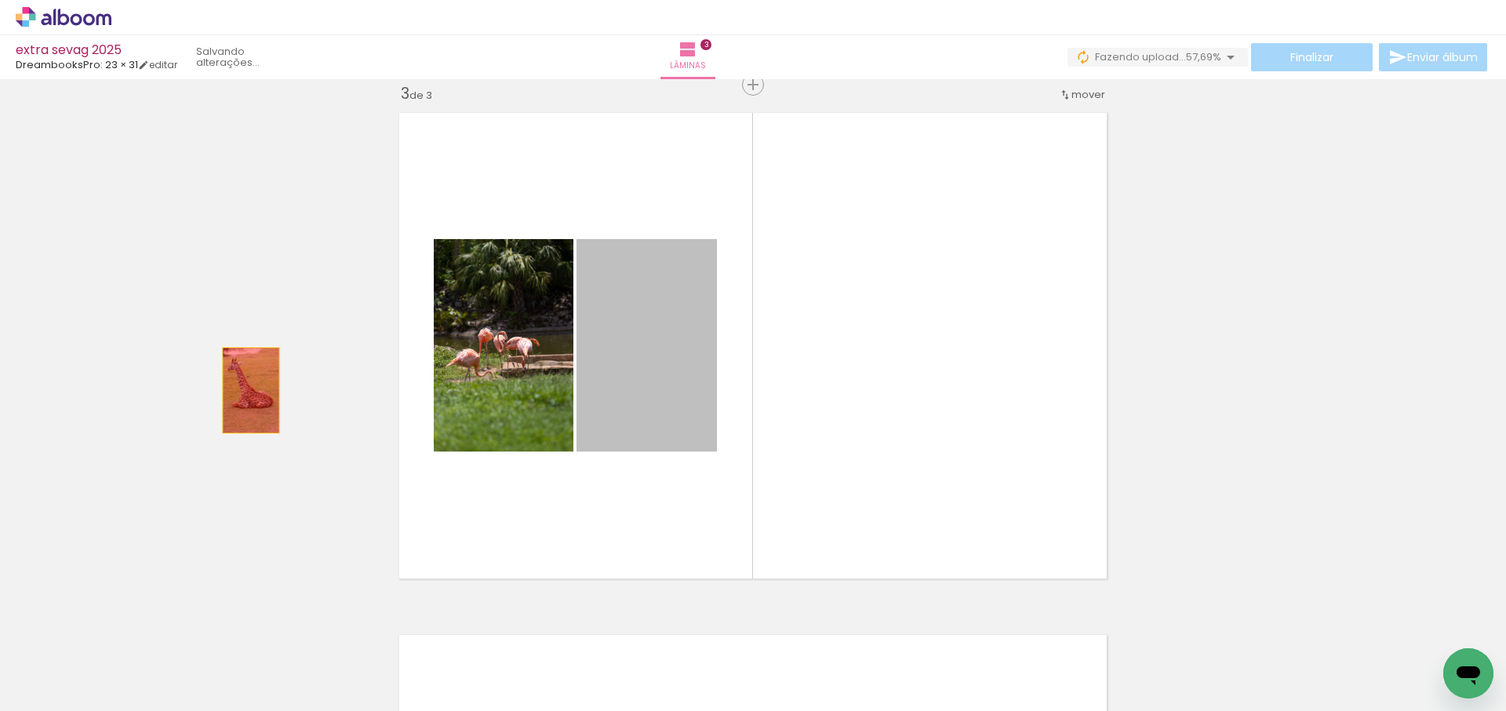
drag, startPoint x: 650, startPoint y: 378, endPoint x: 232, endPoint y: 394, distance: 418.3
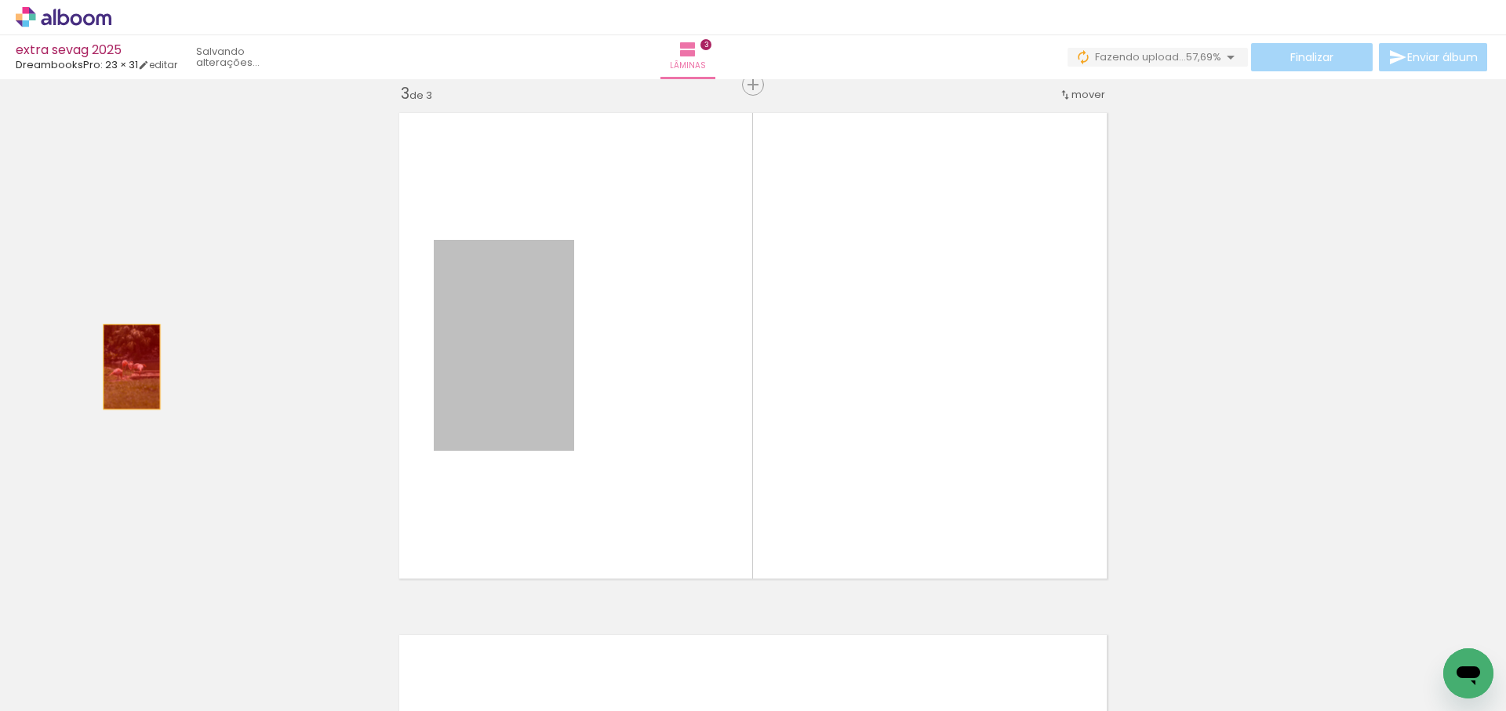
drag, startPoint x: 499, startPoint y: 372, endPoint x: 132, endPoint y: 367, distance: 367.0
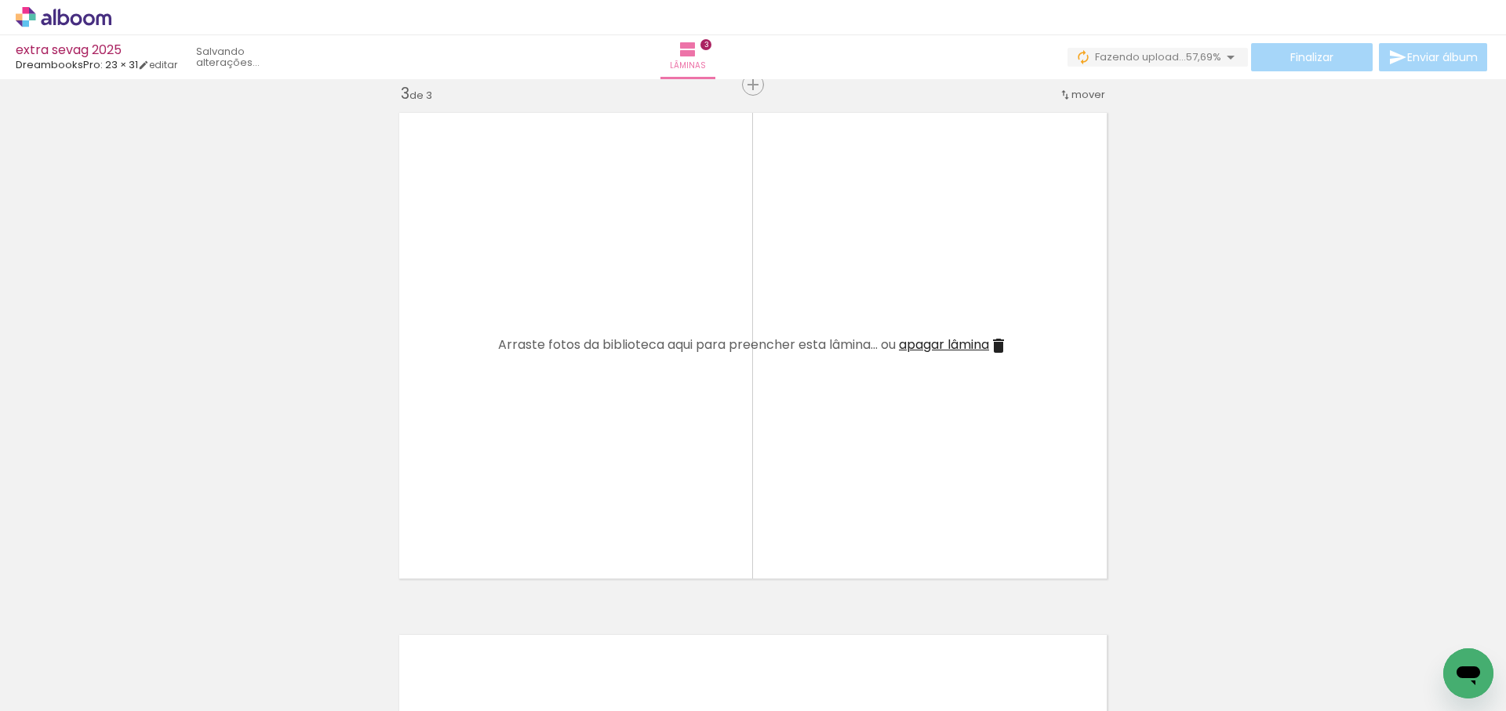
drag, startPoint x: 864, startPoint y: 576, endPoint x: 918, endPoint y: 428, distance: 157.0
click at [887, 415] on quentale-workspace at bounding box center [753, 355] width 1506 height 711
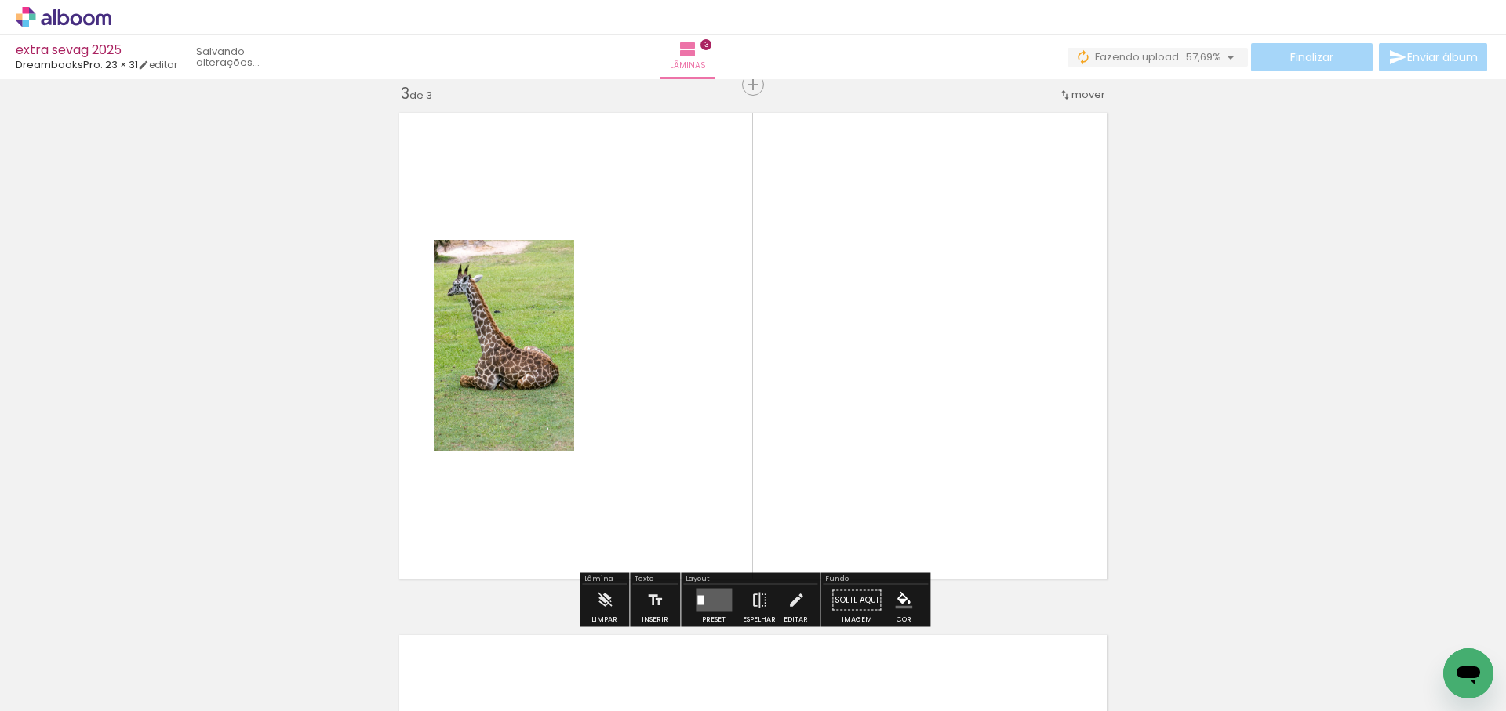
scroll to position [0, 911]
click at [965, 370] on quentale-workspace at bounding box center [753, 355] width 1506 height 711
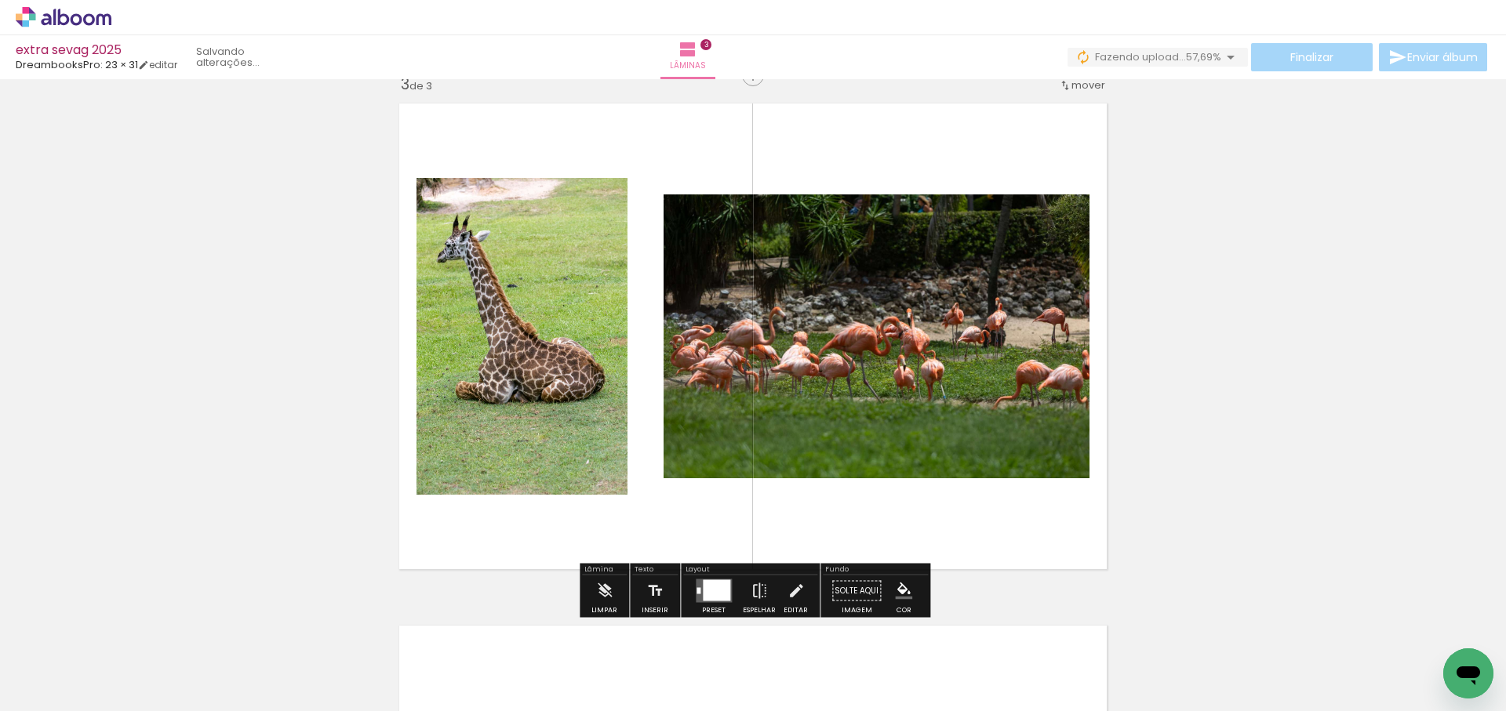
scroll to position [0, 0]
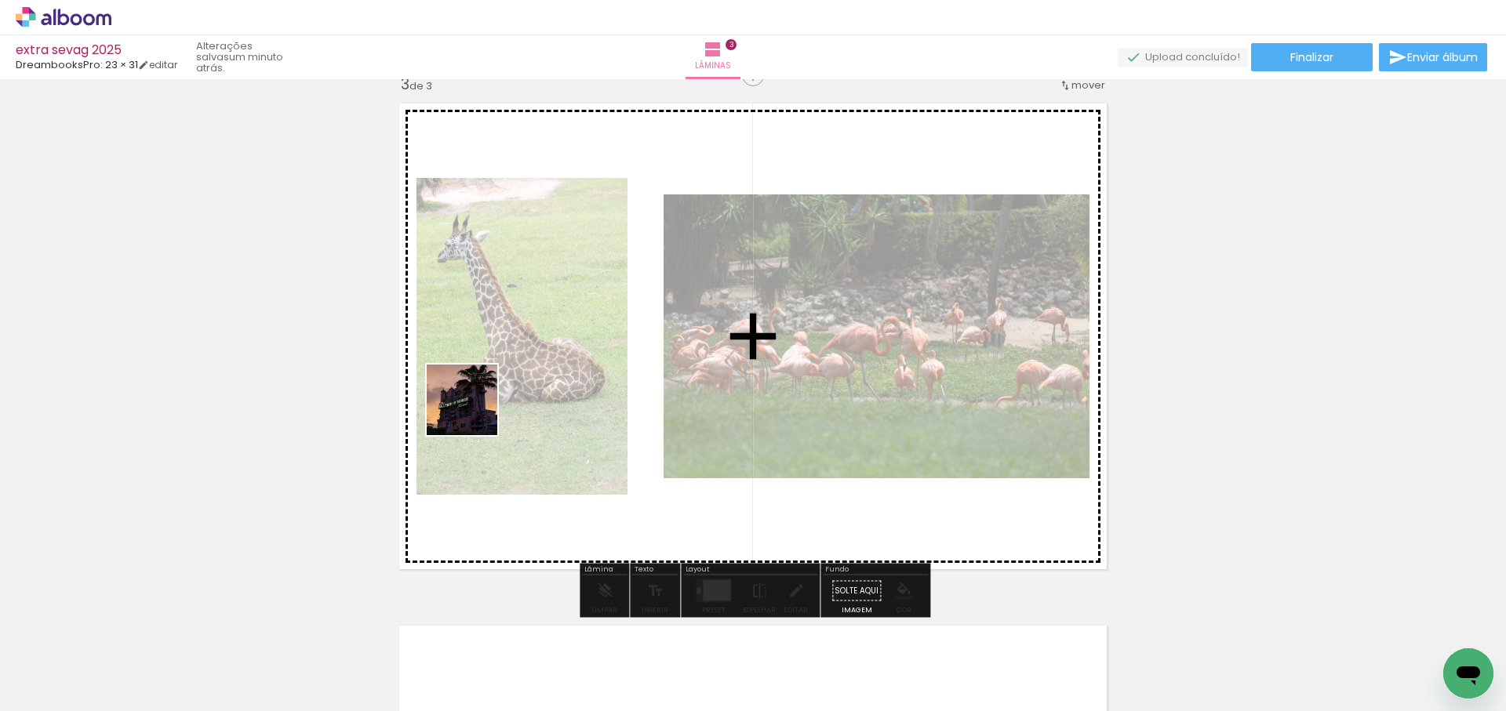
drag, startPoint x: 343, startPoint y: 669, endPoint x: 473, endPoint y: 409, distance: 290.0
click at [474, 410] on quentale-workspace at bounding box center [753, 355] width 1506 height 711
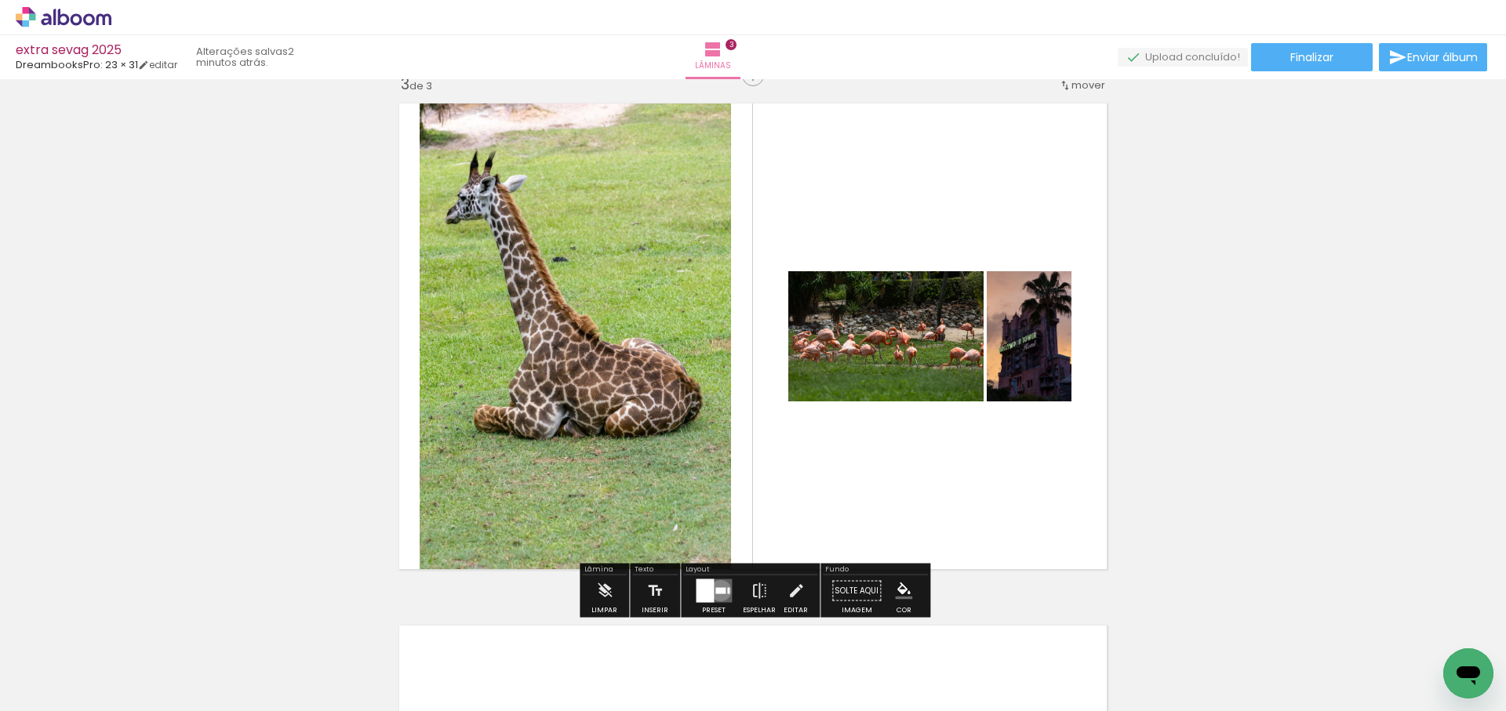
click at [717, 590] on div at bounding box center [720, 591] width 10 height 6
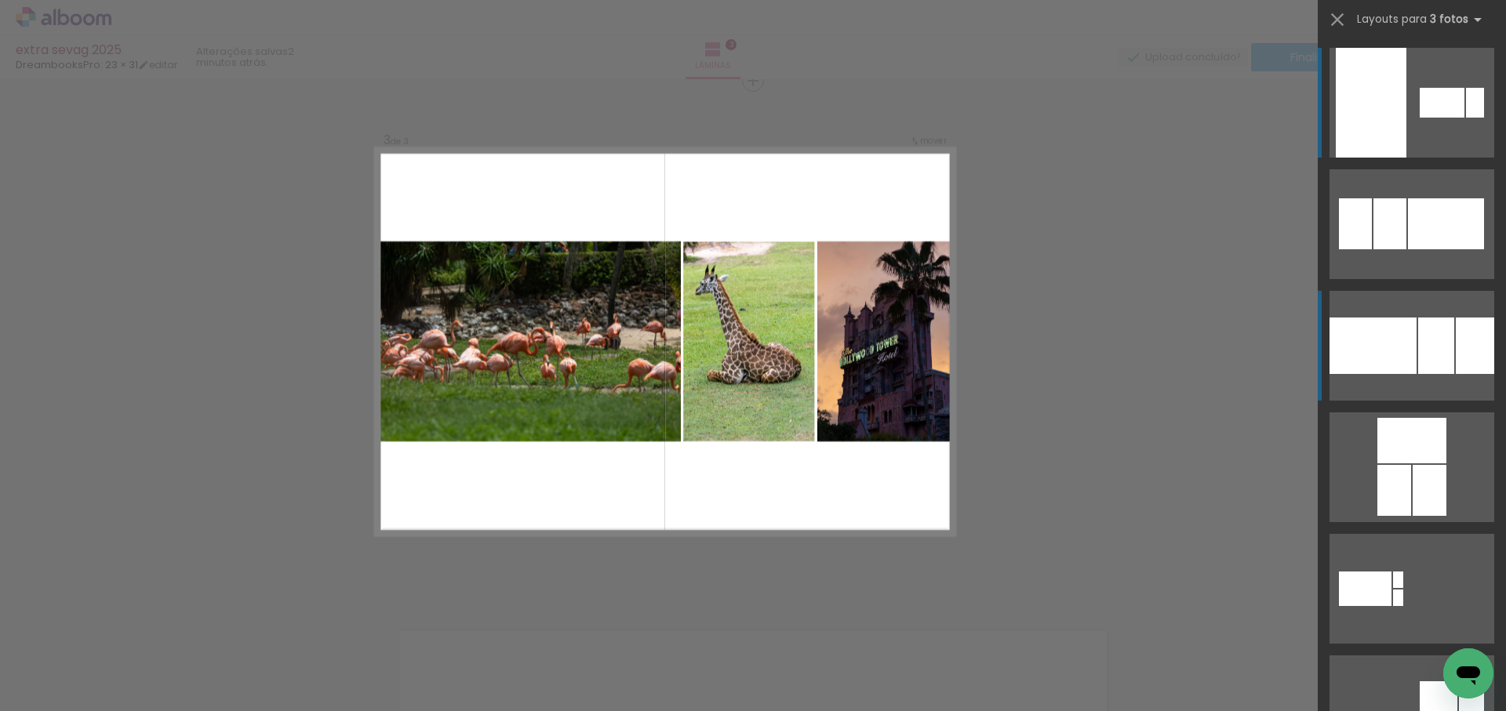
scroll to position [1065, 0]
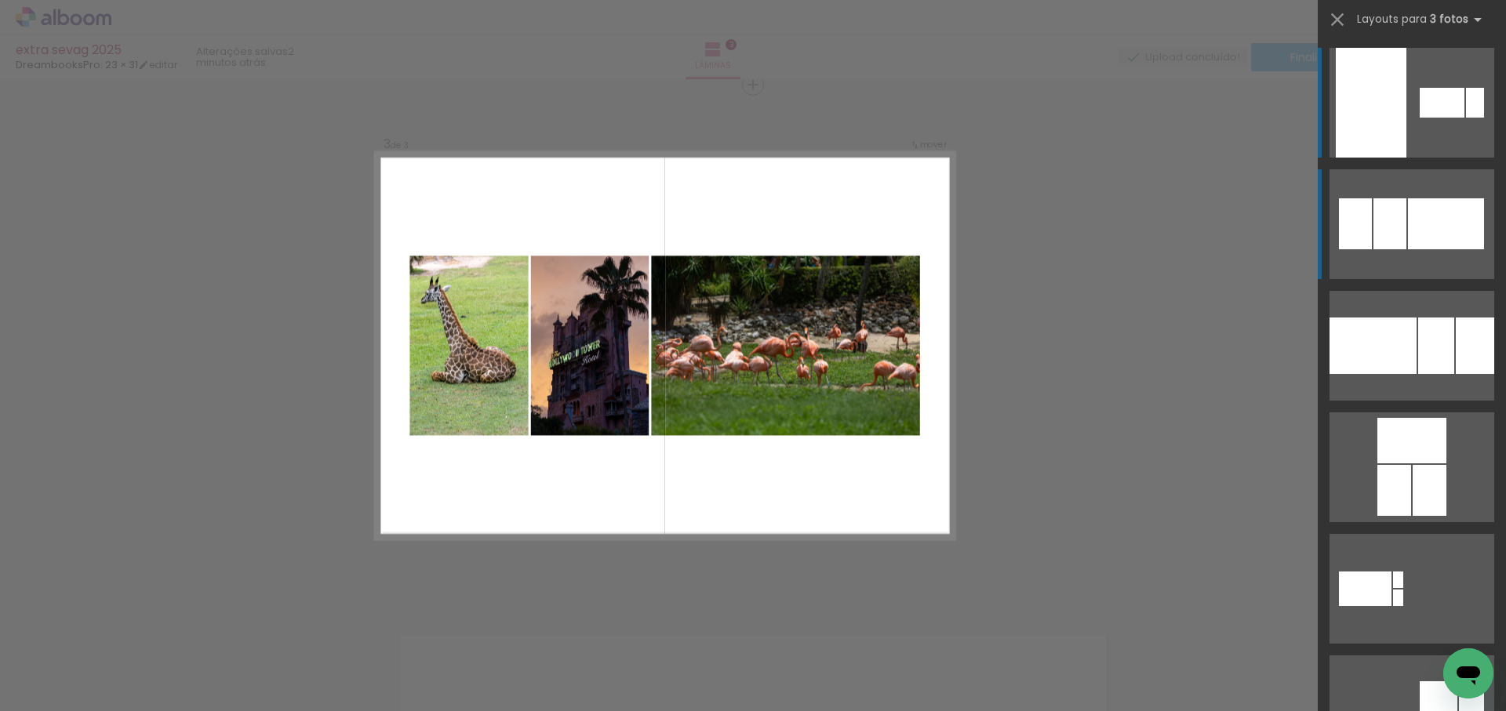
click at [1413, 229] on div at bounding box center [1446, 223] width 76 height 51
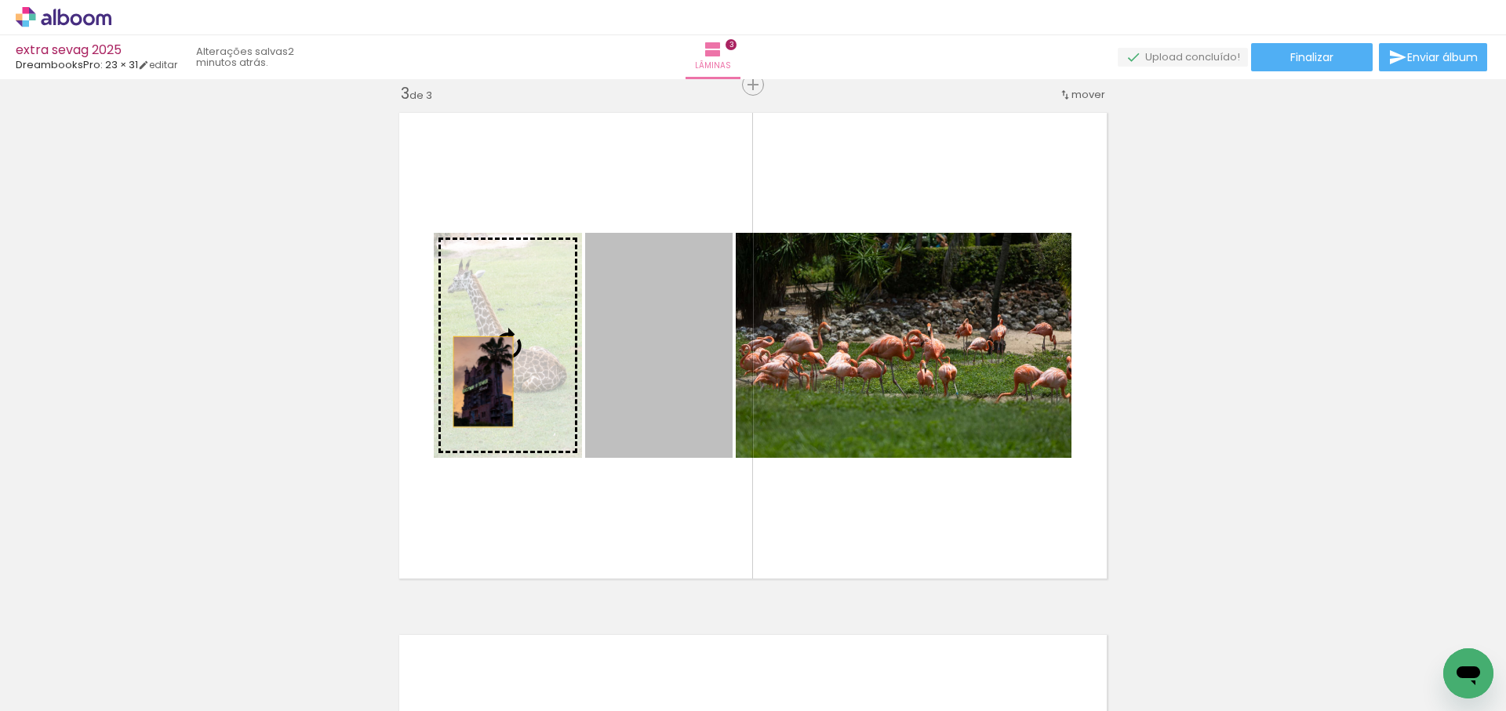
drag, startPoint x: 660, startPoint y: 396, endPoint x: 427, endPoint y: 382, distance: 233.3
click at [427, 382] on quentale-layouter at bounding box center [753, 345] width 725 height 483
drag, startPoint x: 651, startPoint y: 398, endPoint x: 502, endPoint y: 380, distance: 150.1
click at [0, 0] on slot at bounding box center [0, 0] width 0 height 0
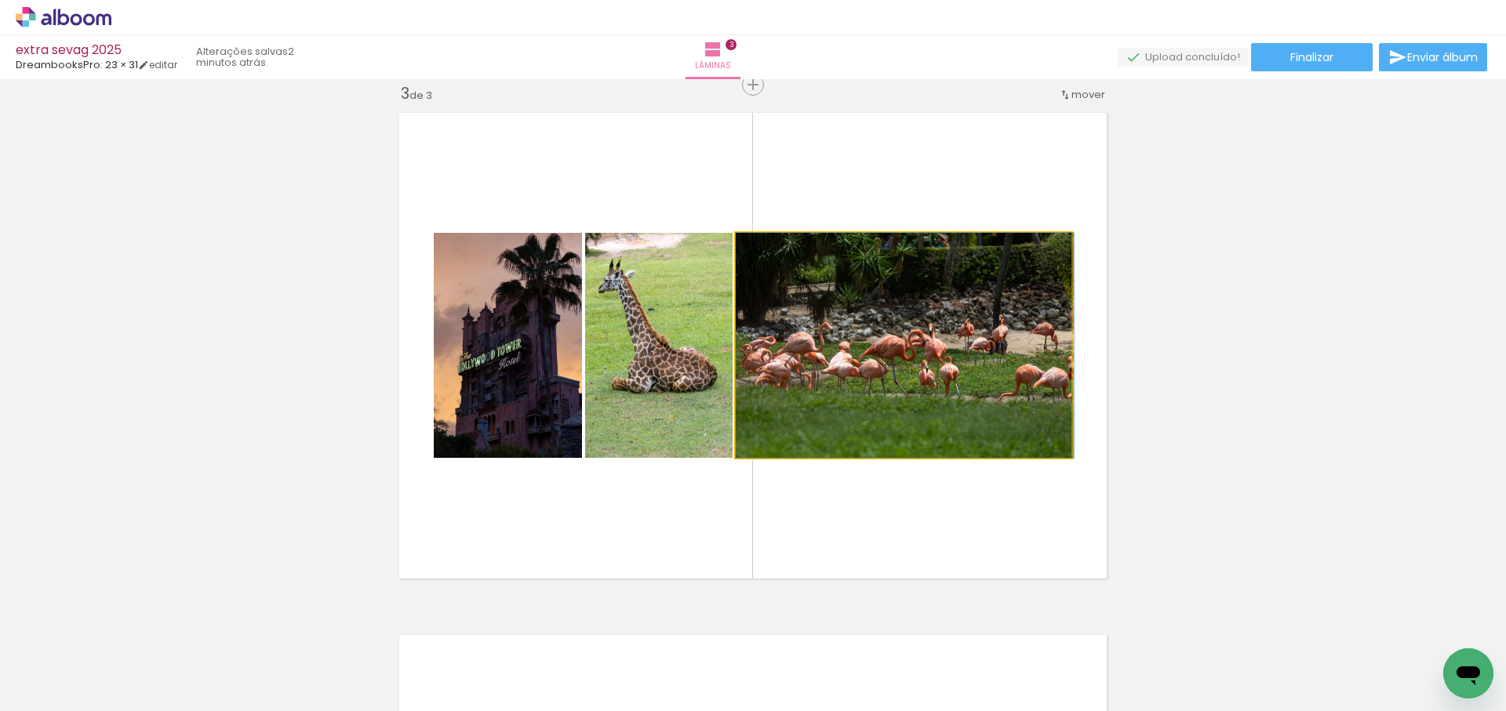
drag, startPoint x: 921, startPoint y: 394, endPoint x: 1401, endPoint y: 384, distance: 480.8
click at [1401, 384] on div "Inserir lâmina 1 de 3 Inserir lâmina 2 de 3 Inserir lâmina 3 de 3" at bounding box center [753, 65] width 1506 height 2090
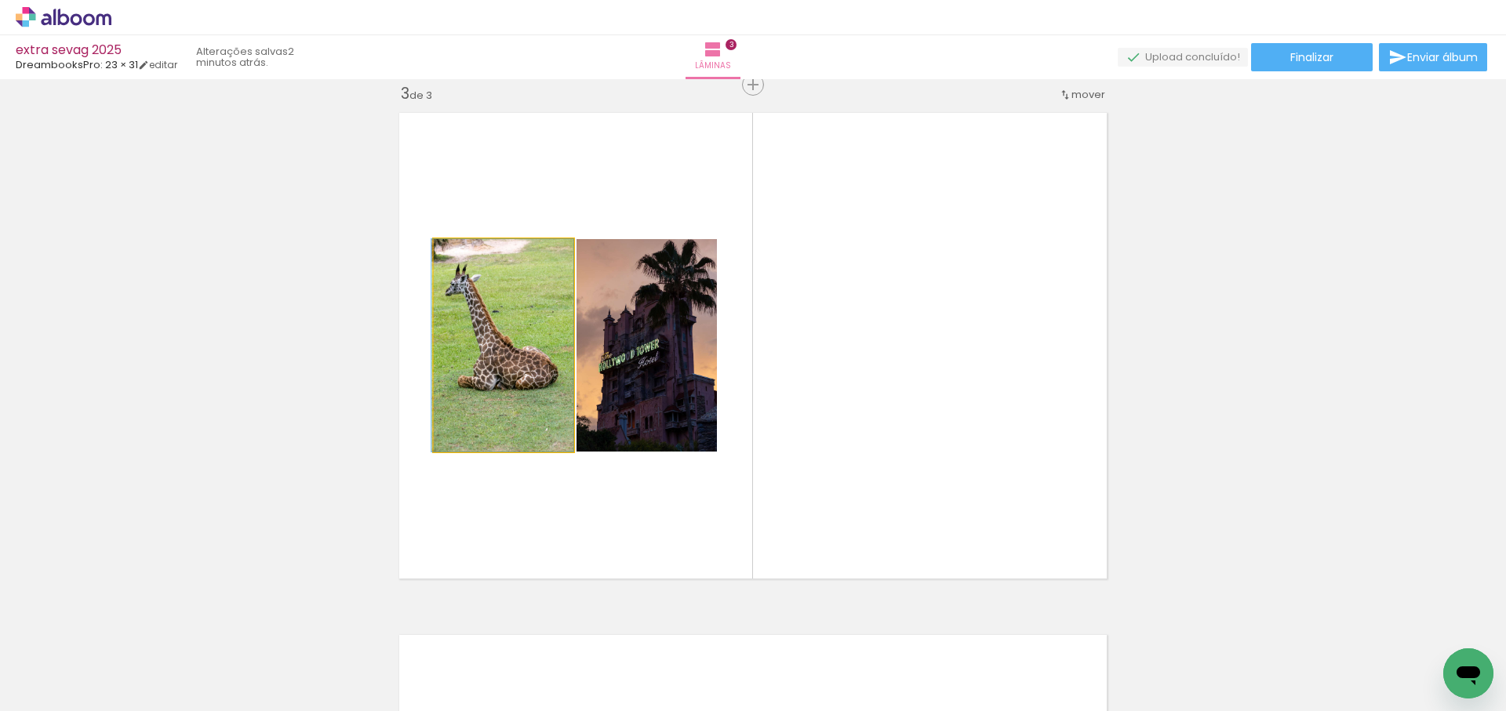
drag, startPoint x: 504, startPoint y: 357, endPoint x: 257, endPoint y: 344, distance: 247.3
click at [242, 343] on div "Inserir lâmina 1 de 3 Inserir lâmina 2 de 3 Inserir lâmina 3 de 3" at bounding box center [753, 65] width 1506 height 2090
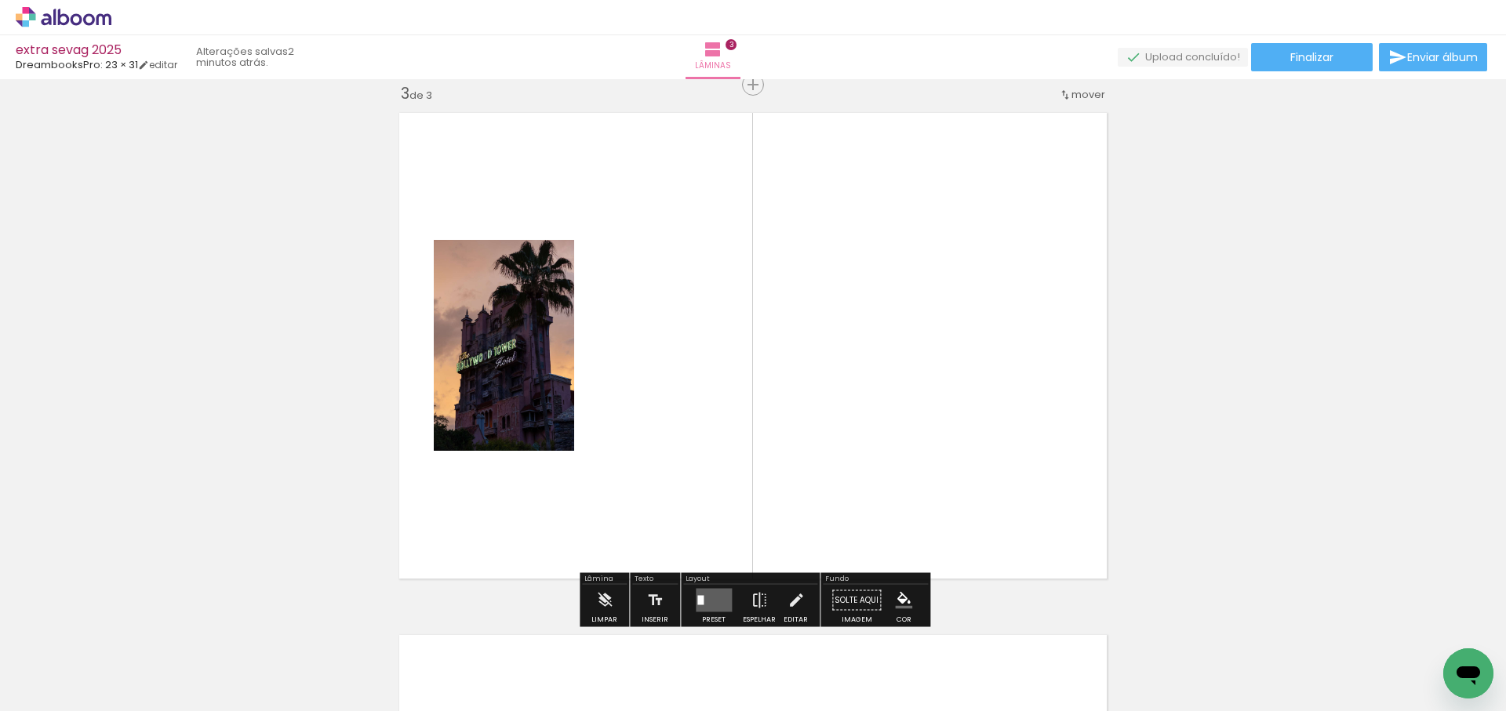
drag, startPoint x: 450, startPoint y: 637, endPoint x: 854, endPoint y: 318, distance: 514.3
click at [854, 318] on quentale-workspace at bounding box center [753, 355] width 1506 height 711
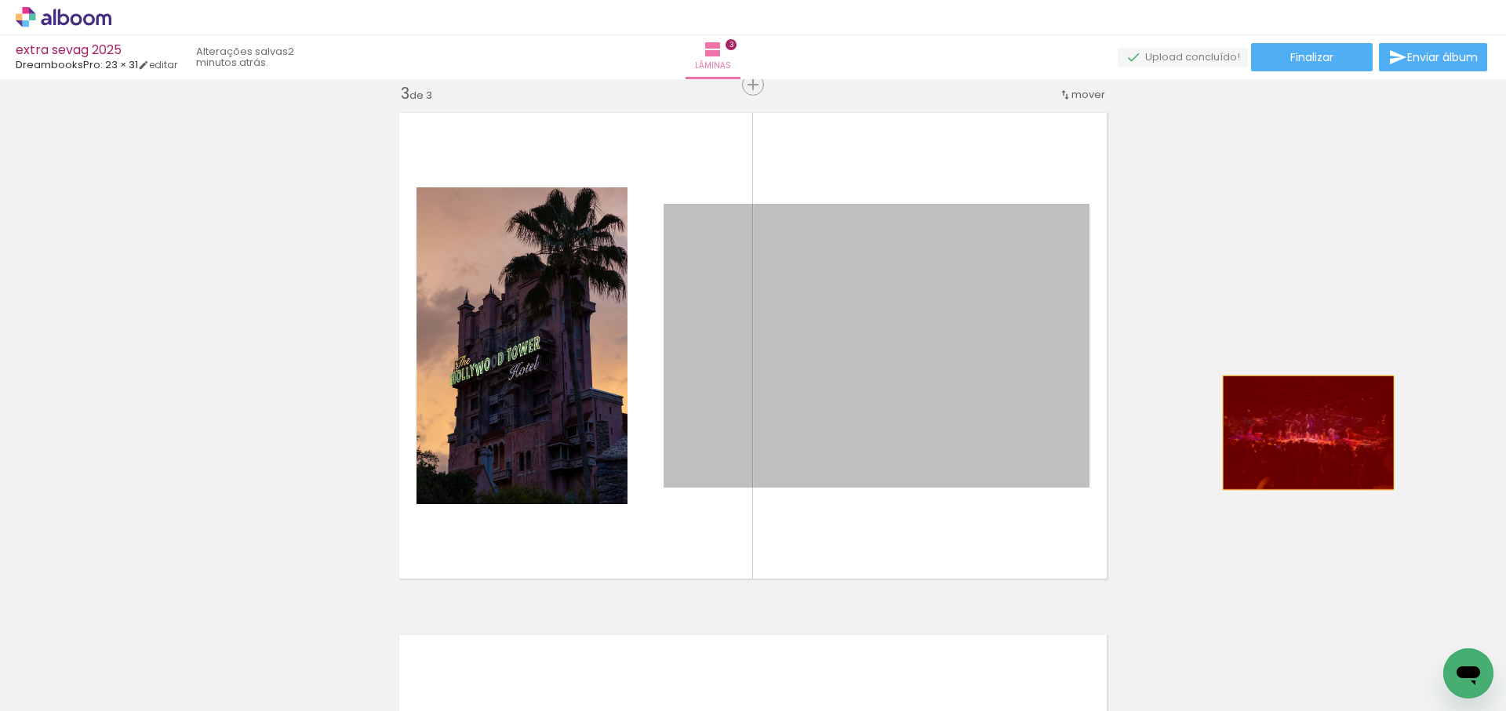
drag, startPoint x: 873, startPoint y: 458, endPoint x: 1309, endPoint y: 431, distance: 436.8
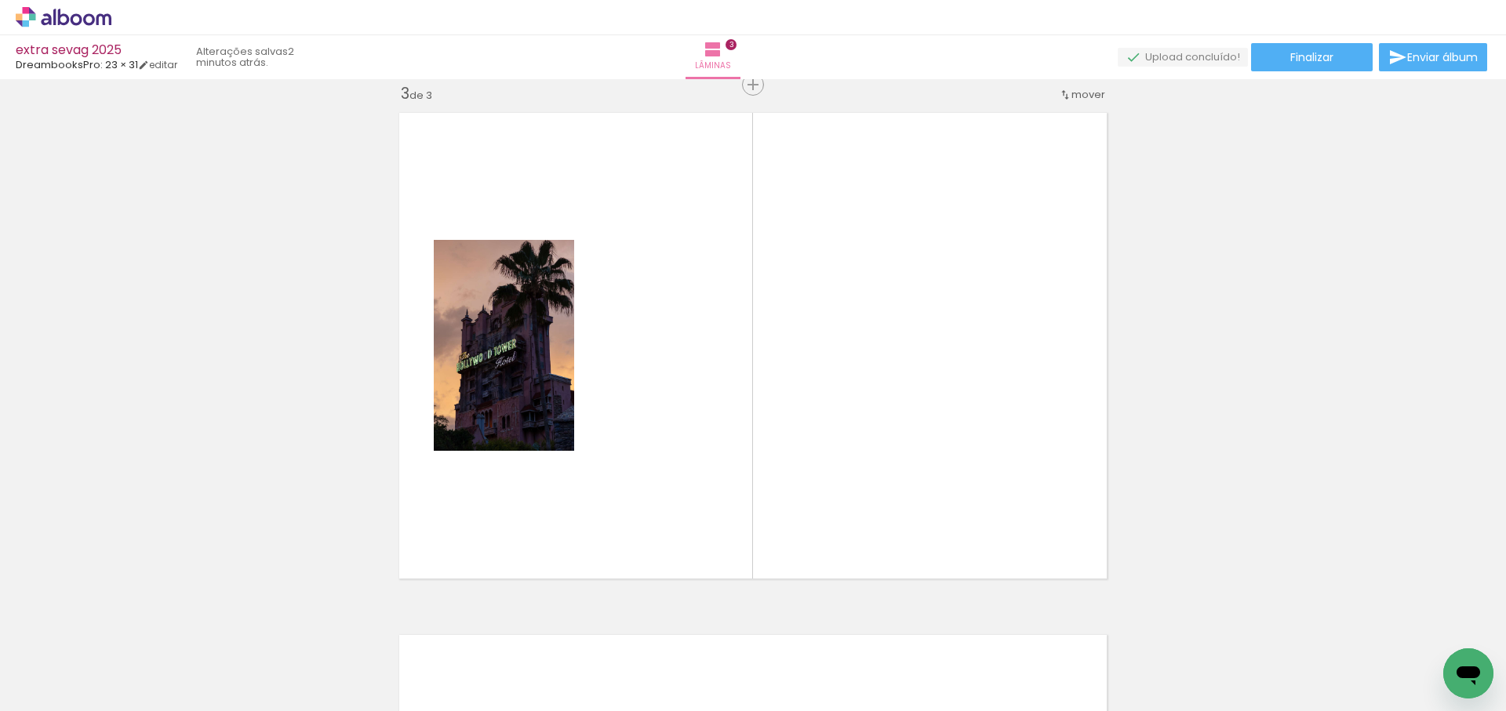
scroll to position [0, 0]
drag, startPoint x: 518, startPoint y: 372, endPoint x: 118, endPoint y: 369, distance: 400.7
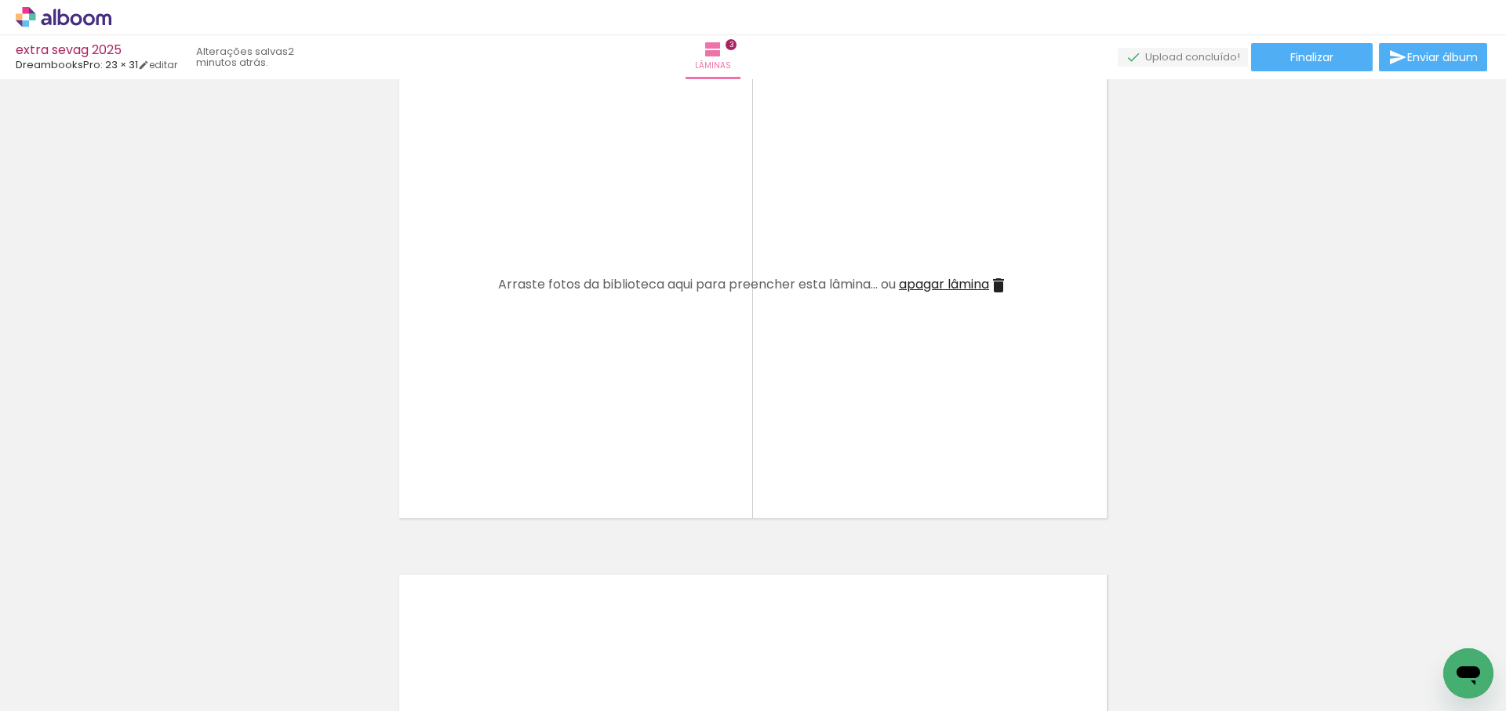
click at [935, 285] on span "apagar lâmina" at bounding box center [944, 284] width 90 height 18
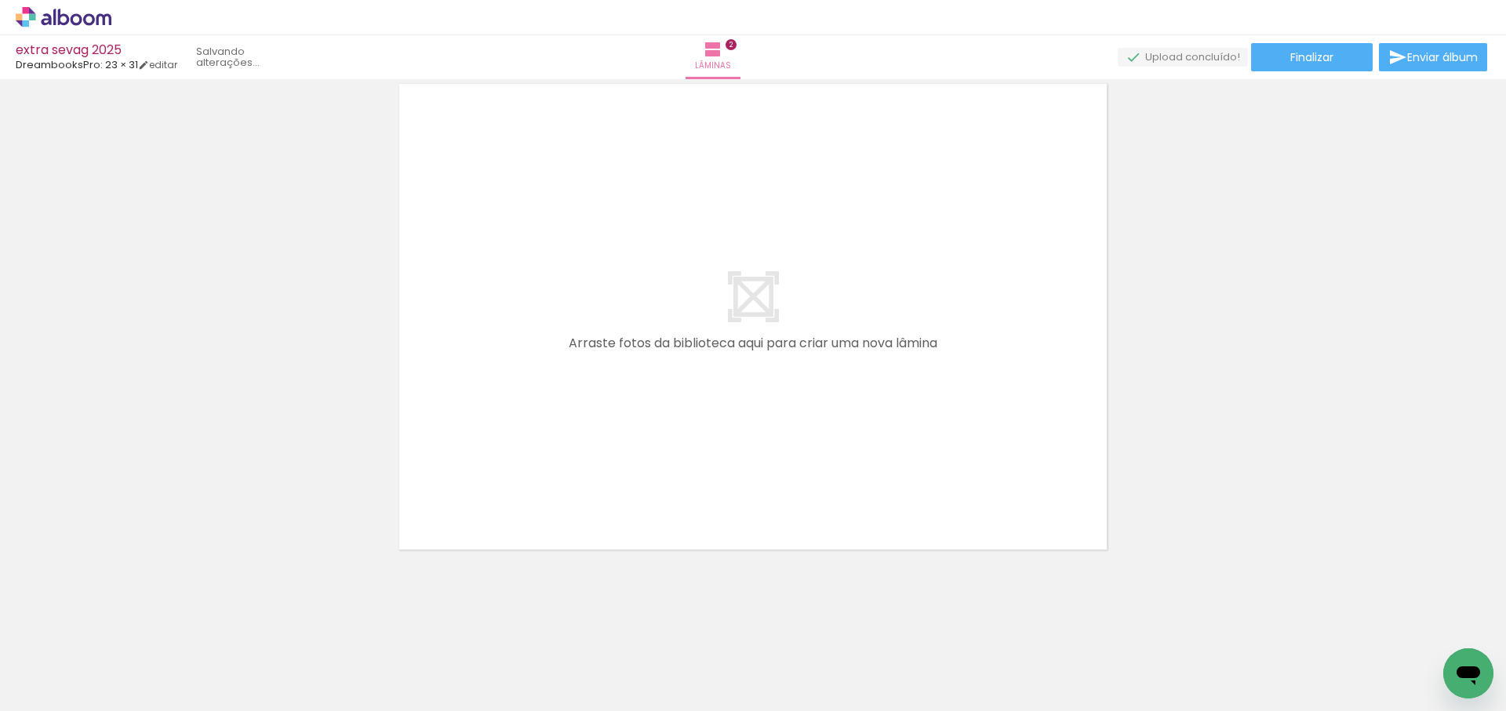
scroll to position [603, 0]
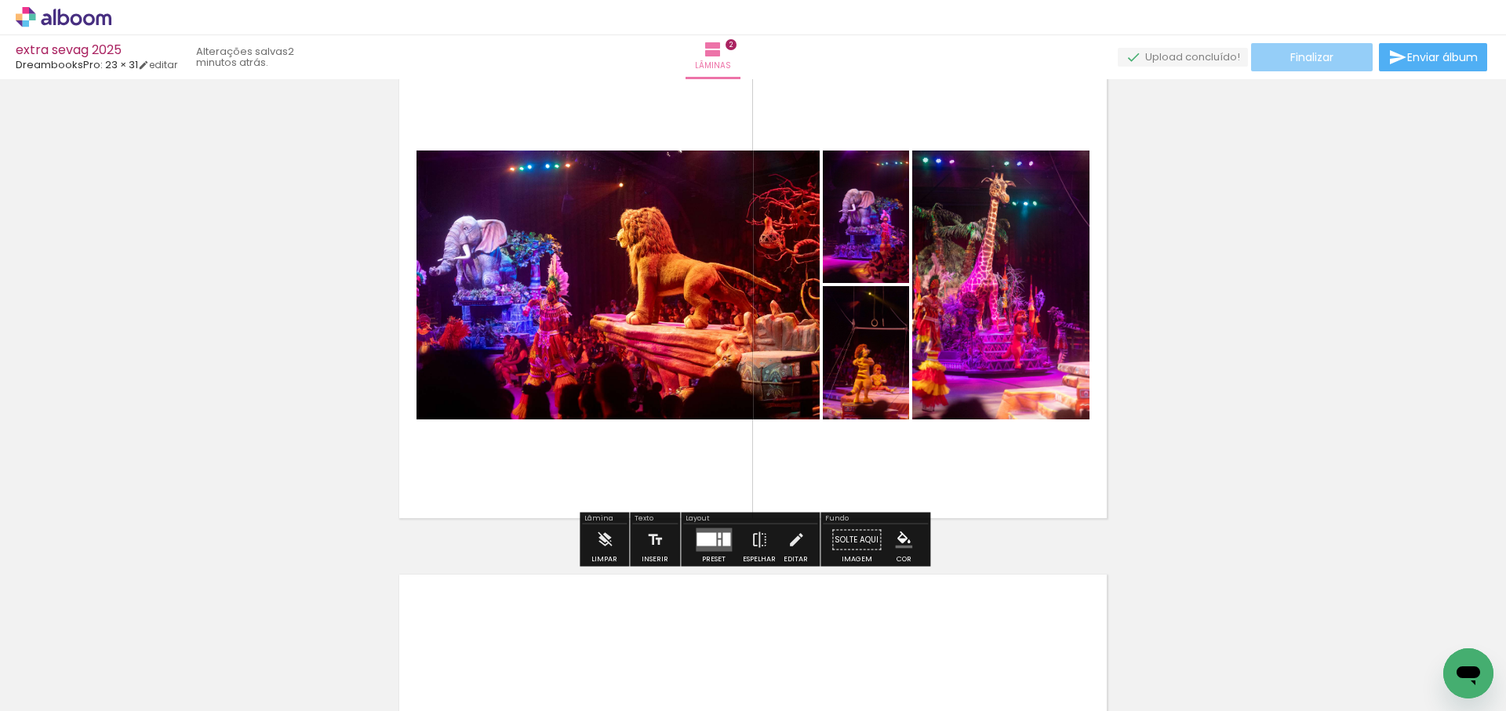
click at [1308, 61] on span "Finalizar" at bounding box center [1311, 57] width 43 height 11
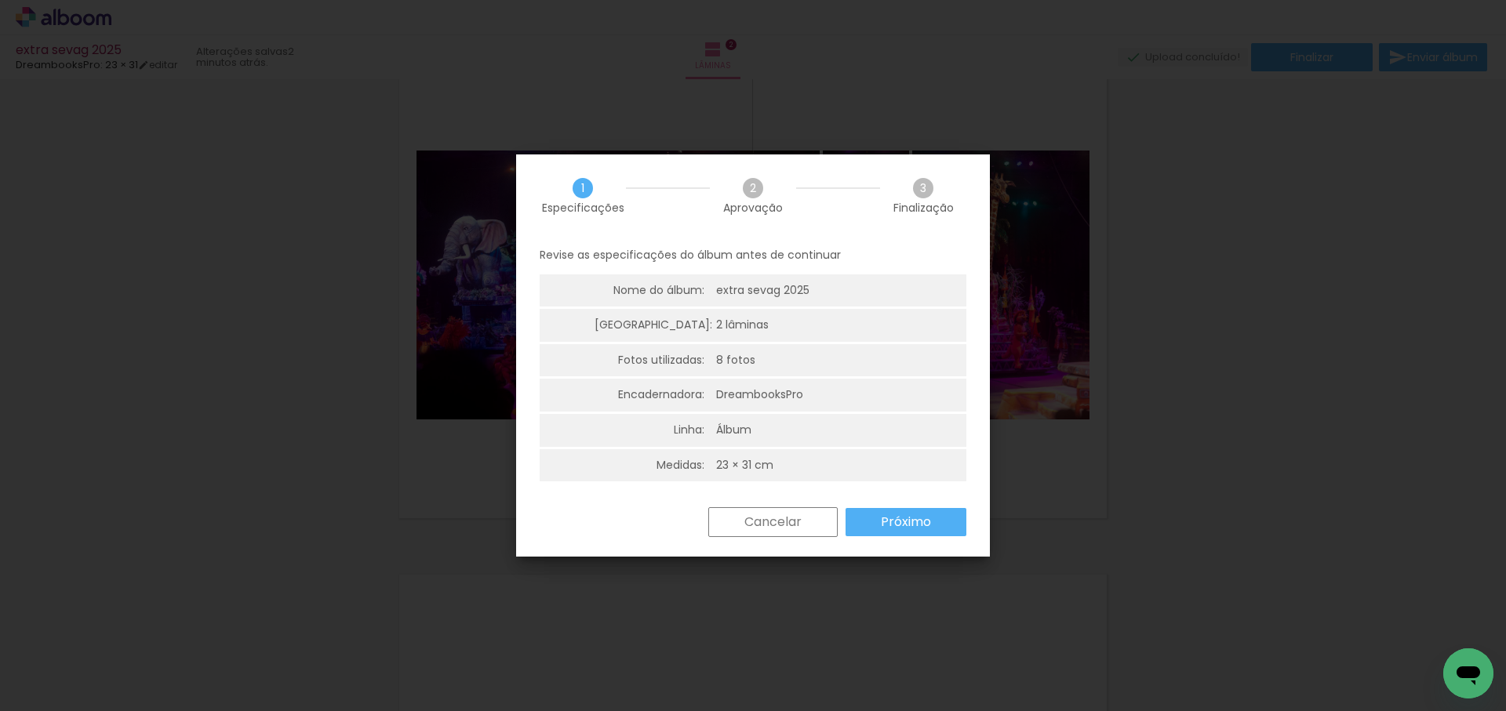
click at [0, 0] on slot "Próximo" at bounding box center [0, 0] width 0 height 0
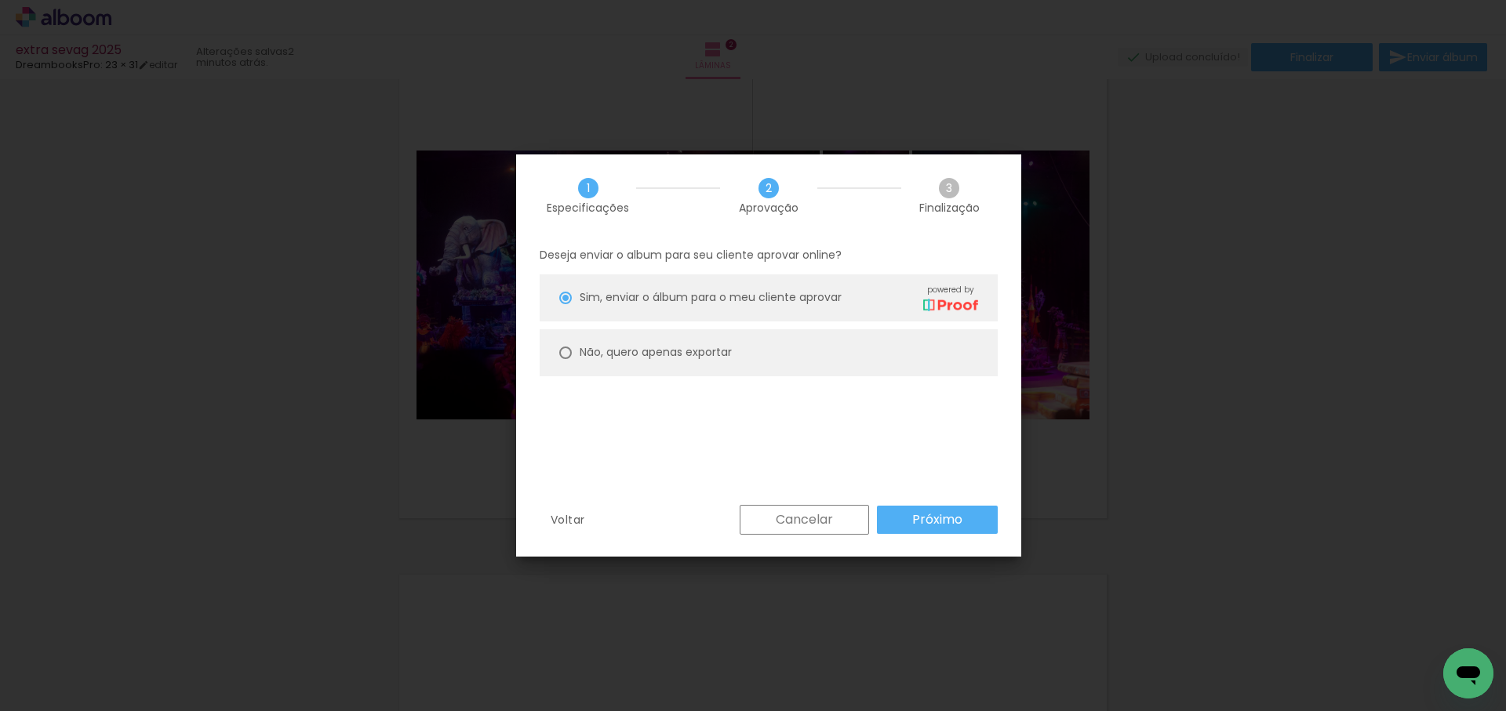
click at [0, 0] on slot "Não, quero apenas exportar" at bounding box center [0, 0] width 0 height 0
type paper-radio-button "on"
click at [967, 519] on paper-button "Próximo" at bounding box center [937, 520] width 121 height 28
type input "Alta, 300 DPI"
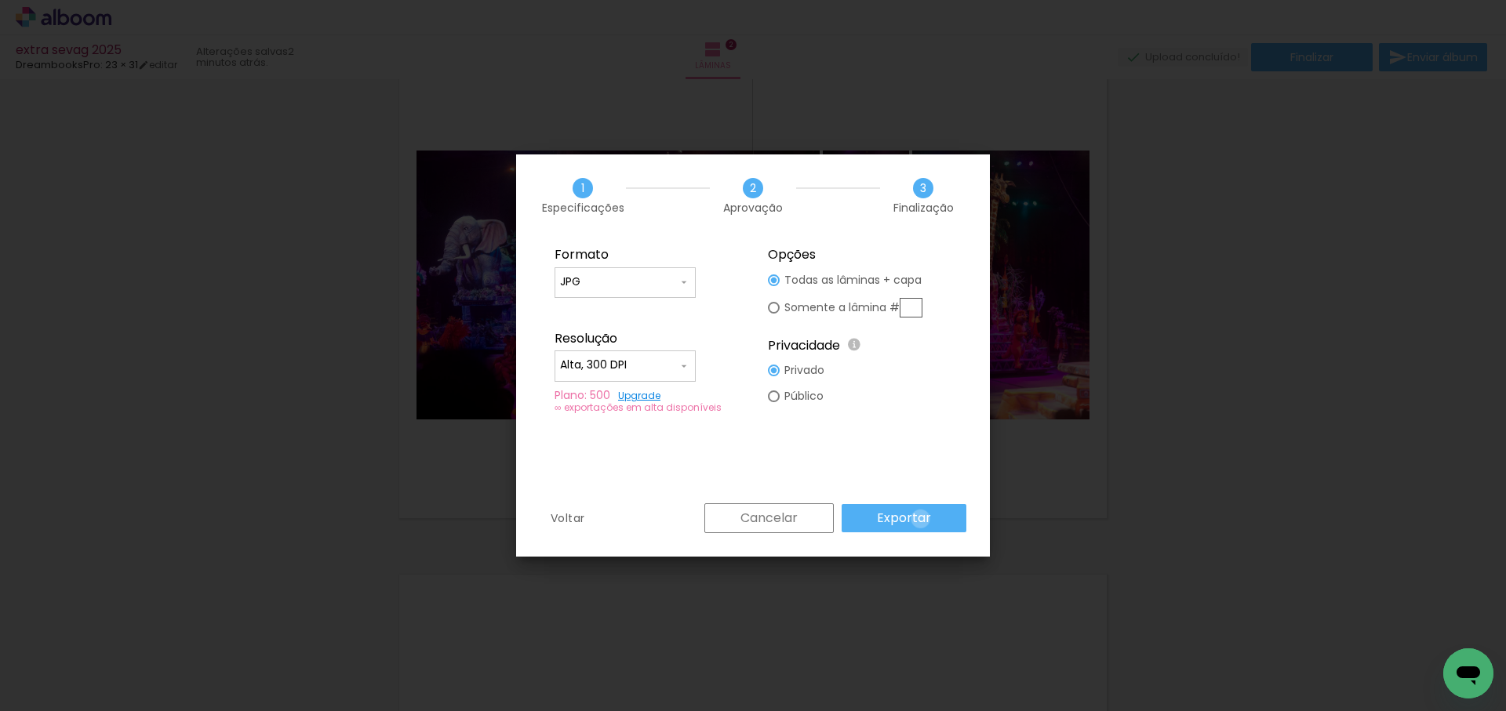
click at [0, 0] on slot "Exportar" at bounding box center [0, 0] width 0 height 0
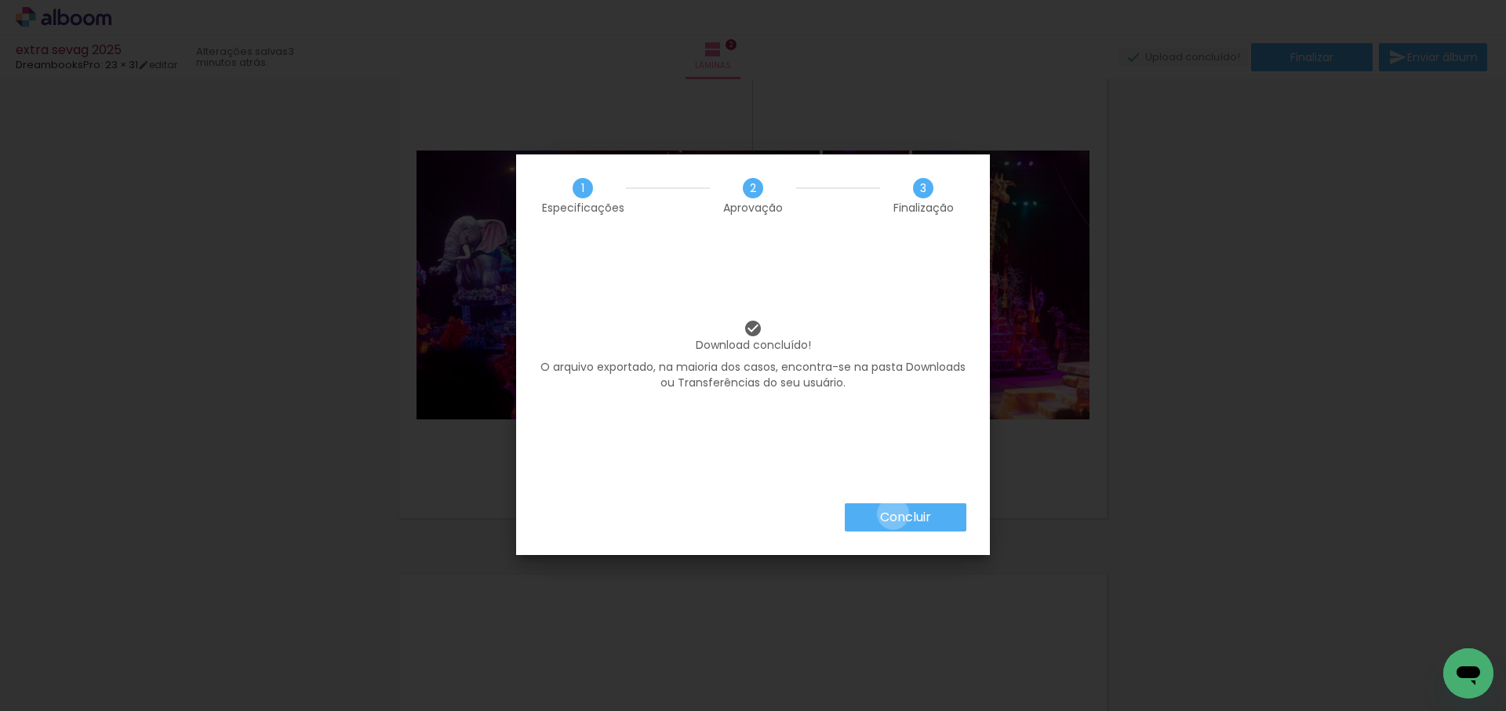
click at [0, 0] on slot "Concluir" at bounding box center [0, 0] width 0 height 0
